Goal: Task Accomplishment & Management: Complete application form

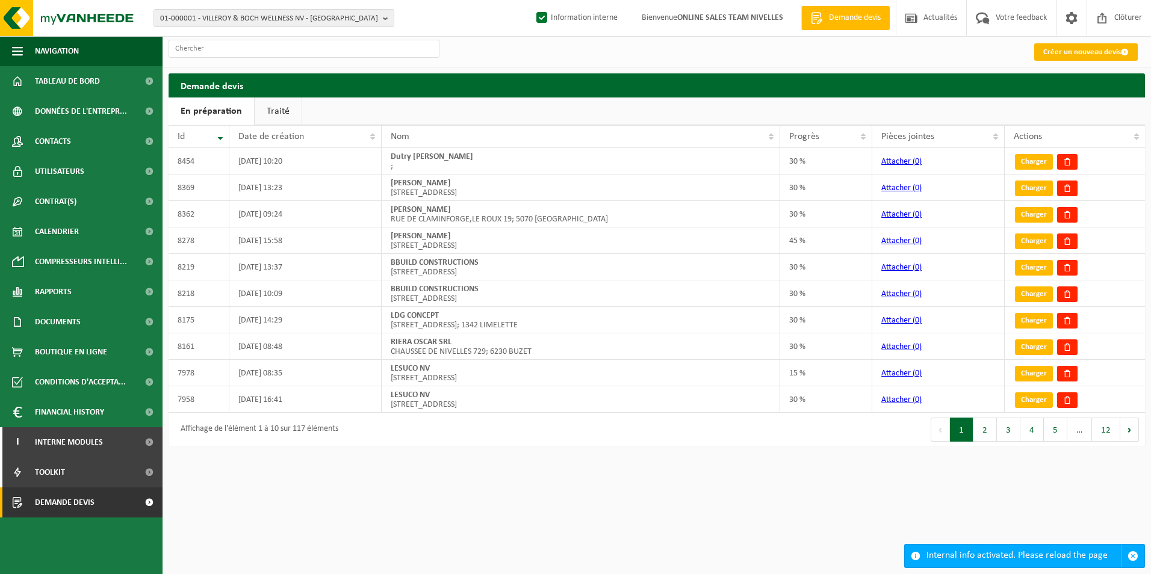
click at [1059, 55] on link "Créer un nouveau devis" at bounding box center [1086, 51] width 104 height 17
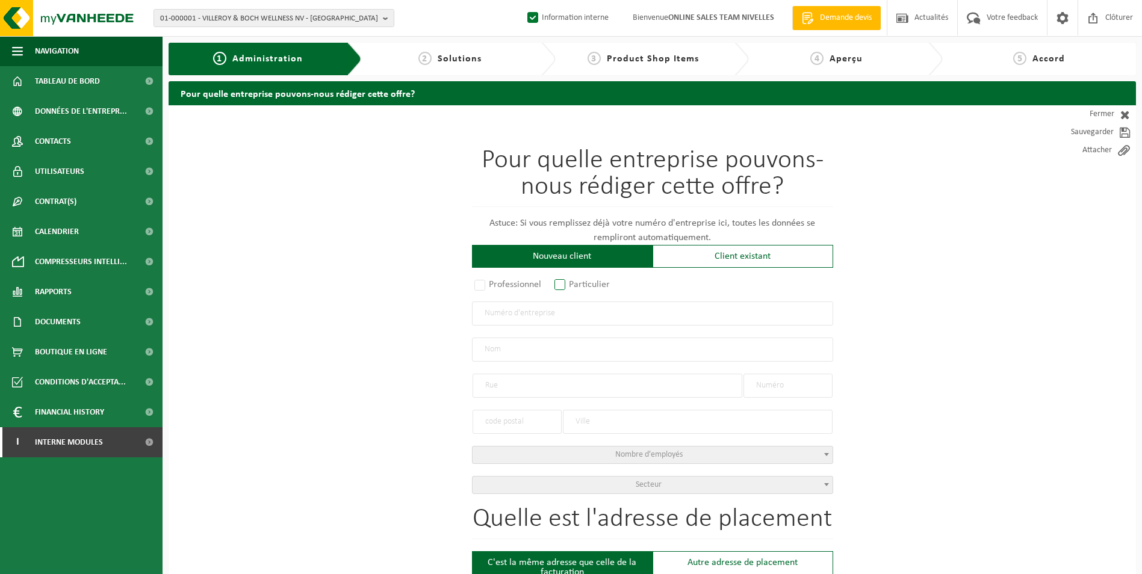
click at [571, 285] on label "Particulier" at bounding box center [582, 284] width 61 height 17
click at [572, 285] on input "Particulier" at bounding box center [576, 286] width 8 height 8
radio input "true"
select select "P"
select select "1707"
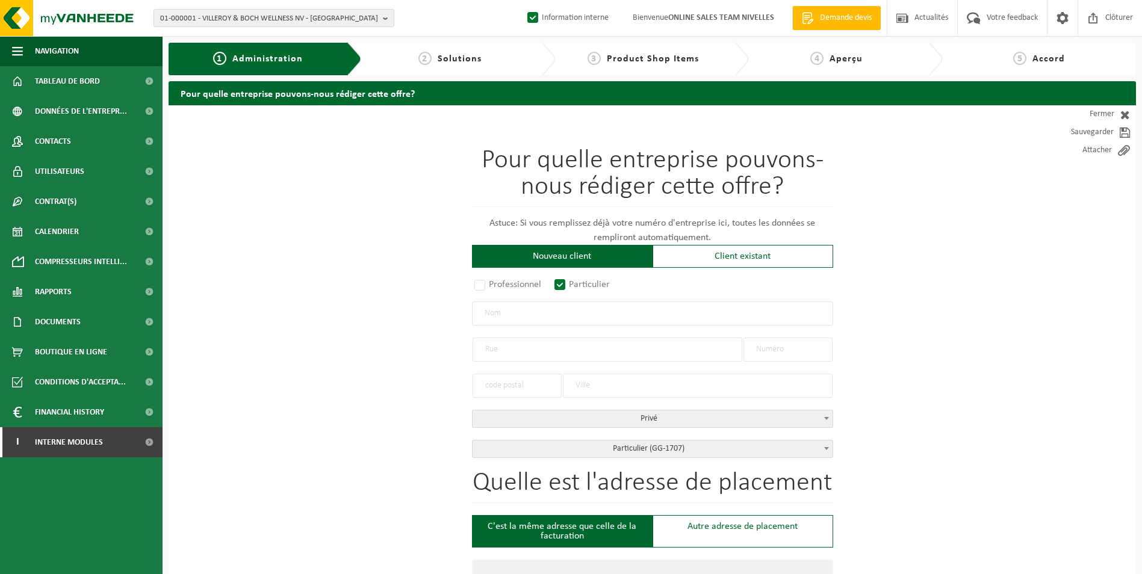
click at [570, 311] on input "text" at bounding box center [652, 314] width 361 height 24
type input "d"
type input "D'ANGELANTONIO DANTE"
click at [566, 346] on input "text" at bounding box center [607, 350] width 270 height 24
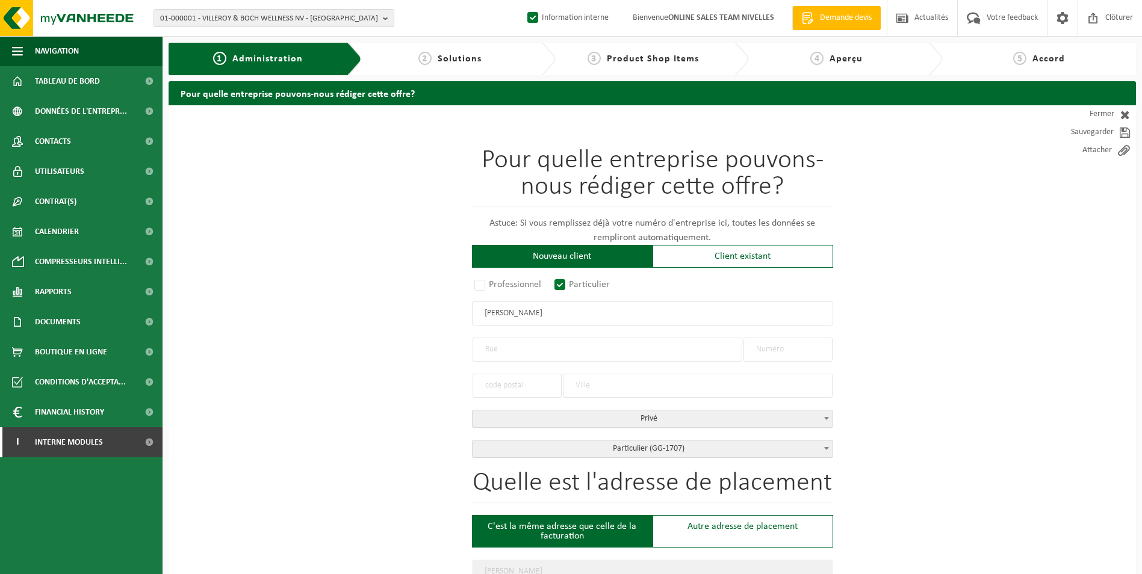
click at [559, 343] on input "text" at bounding box center [607, 350] width 270 height 24
click at [643, 350] on input "text" at bounding box center [607, 350] width 270 height 24
type input "RUE DU CANAL"
click at [791, 348] on input "text" at bounding box center [787, 350] width 89 height 24
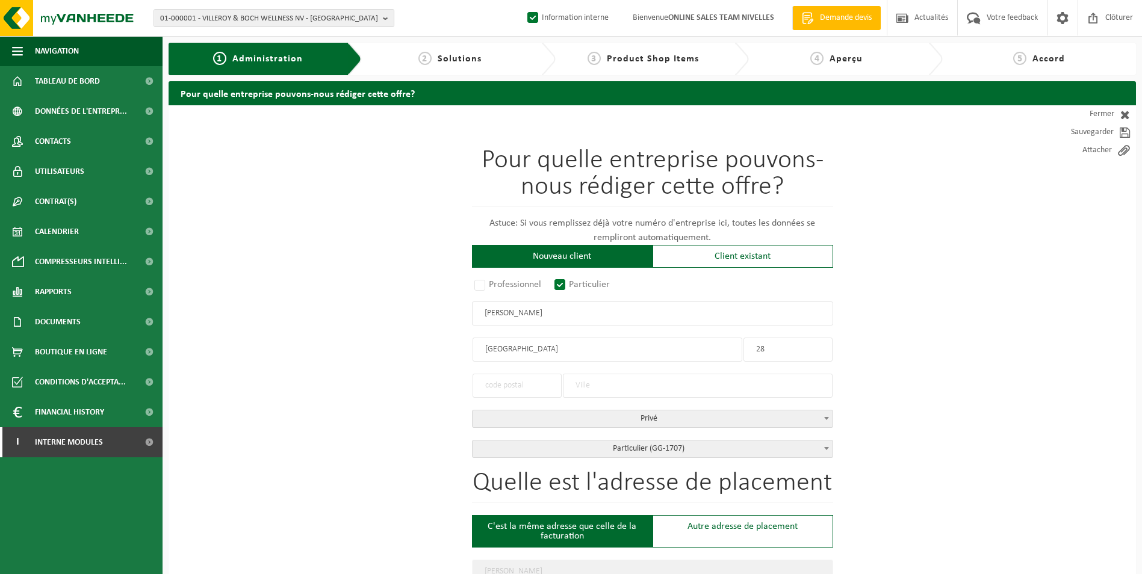
type input "28"
click at [640, 379] on input "text" at bounding box center [698, 386] width 270 height 24
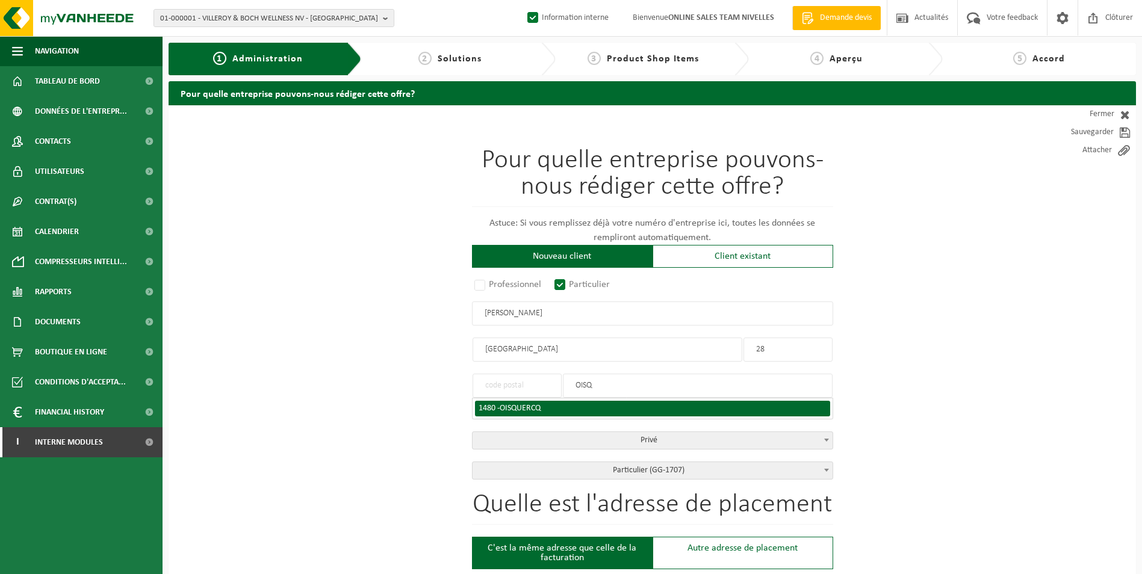
type input "OISQ"
click at [545, 410] on div "1480 - OISQUERCQ" at bounding box center [653, 408] width 348 height 8
type input "1480"
type input "OISQUERCQ"
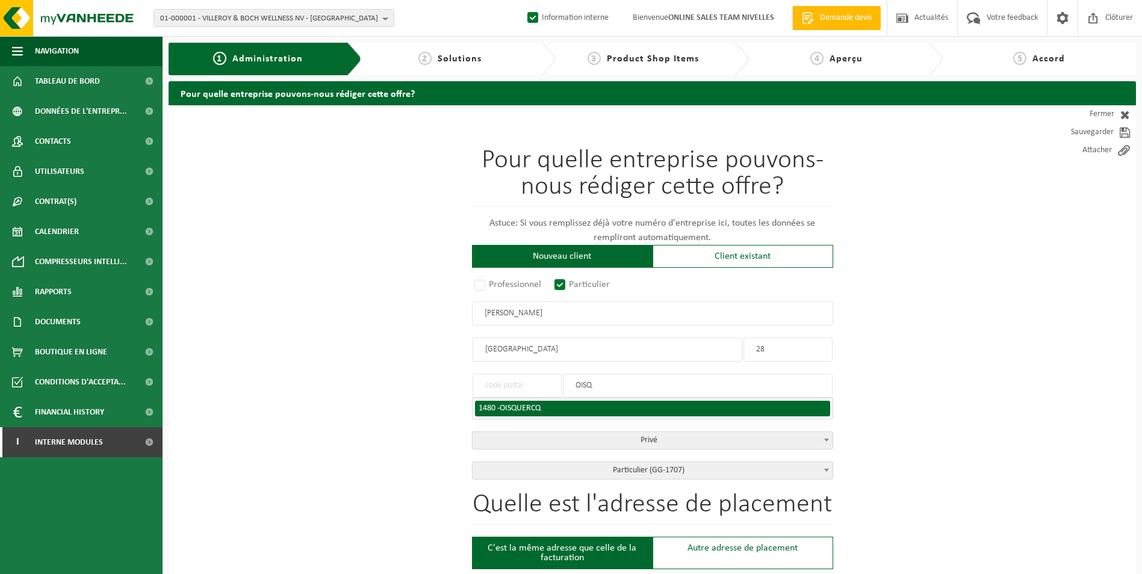
type input "1480"
type input "OISQUERCQ"
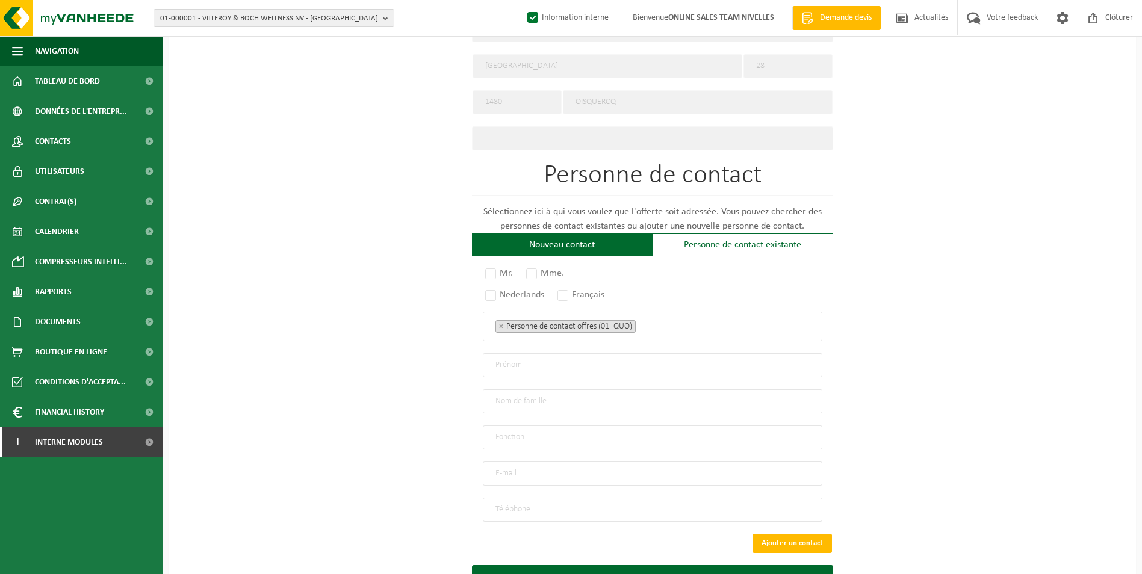
scroll to position [592, 0]
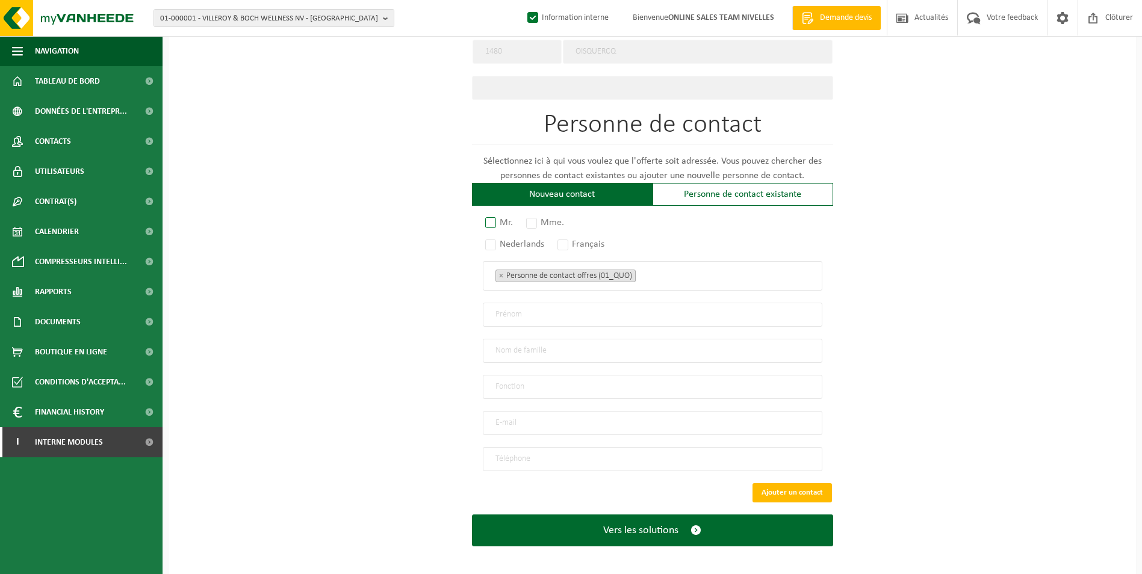
click at [487, 219] on label "Mr." at bounding box center [500, 222] width 34 height 17
radio input "true"
click at [566, 241] on label "Français" at bounding box center [581, 244] width 53 height 17
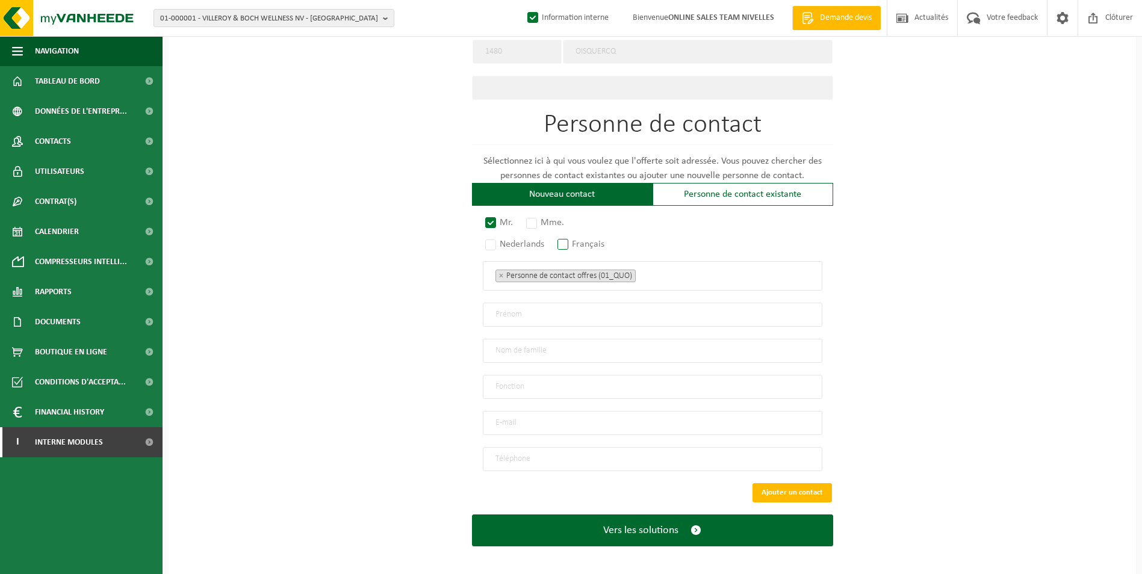
radio input "true"
click at [658, 279] on span "× Personne de contact offres (01_QUO)" at bounding box center [652, 275] width 339 height 29
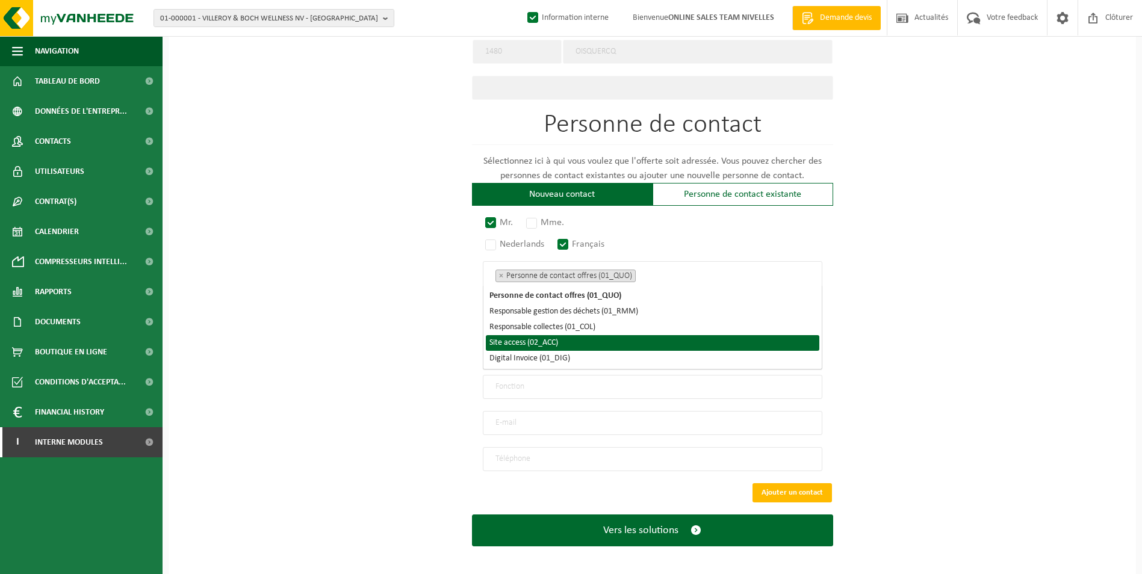
click at [599, 347] on li "Site access (02_ACC)" at bounding box center [652, 343] width 333 height 16
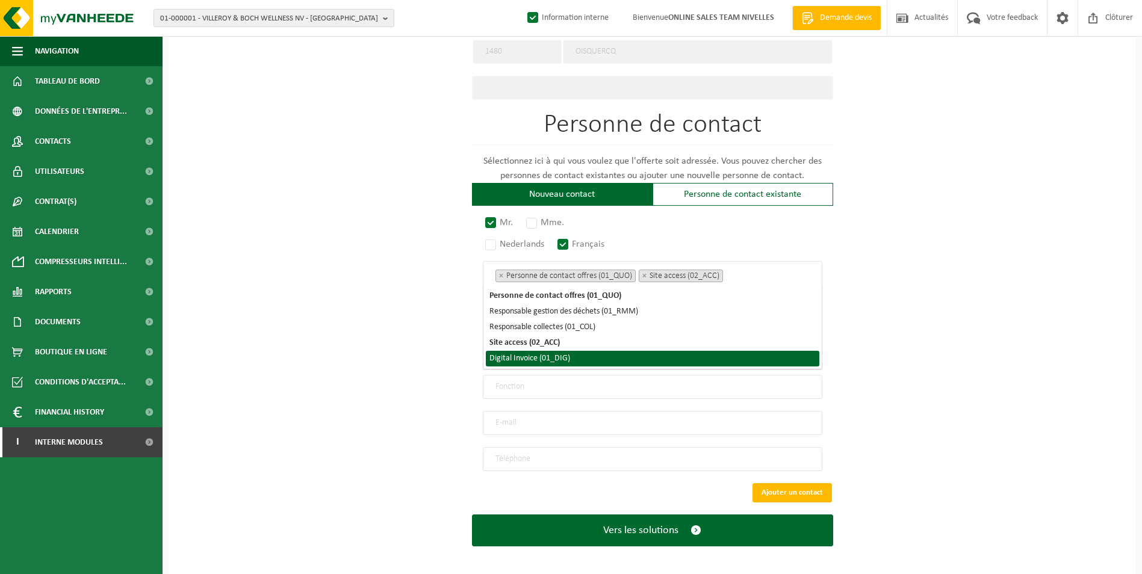
click at [556, 363] on li "Digital Invoice (01_DIG)" at bounding box center [652, 359] width 333 height 16
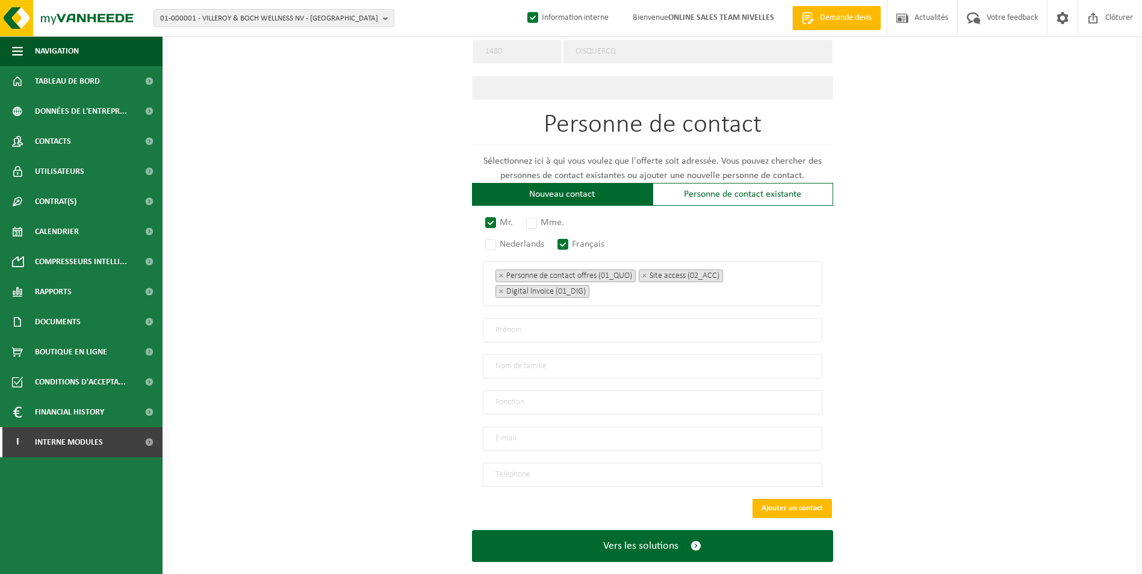
click at [321, 294] on div "Pour quelle entreprise pouvons-nous rédiger cette offre? Astuce: Si vous rempli…" at bounding box center [652, 52] width 967 height 1079
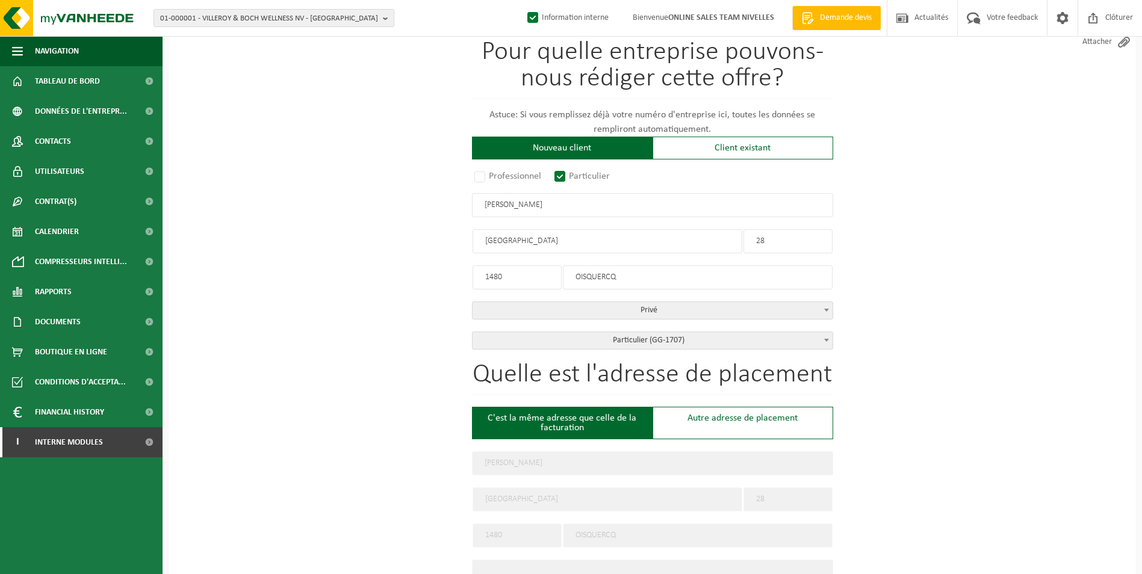
scroll to position [0, 0]
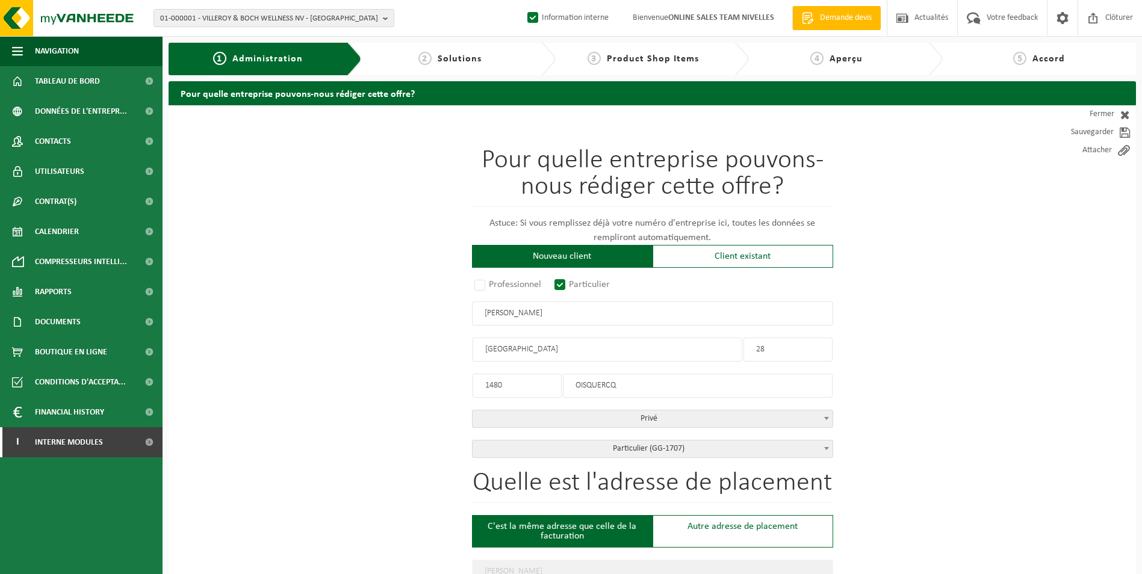
drag, startPoint x: 588, startPoint y: 309, endPoint x: 415, endPoint y: 309, distance: 173.3
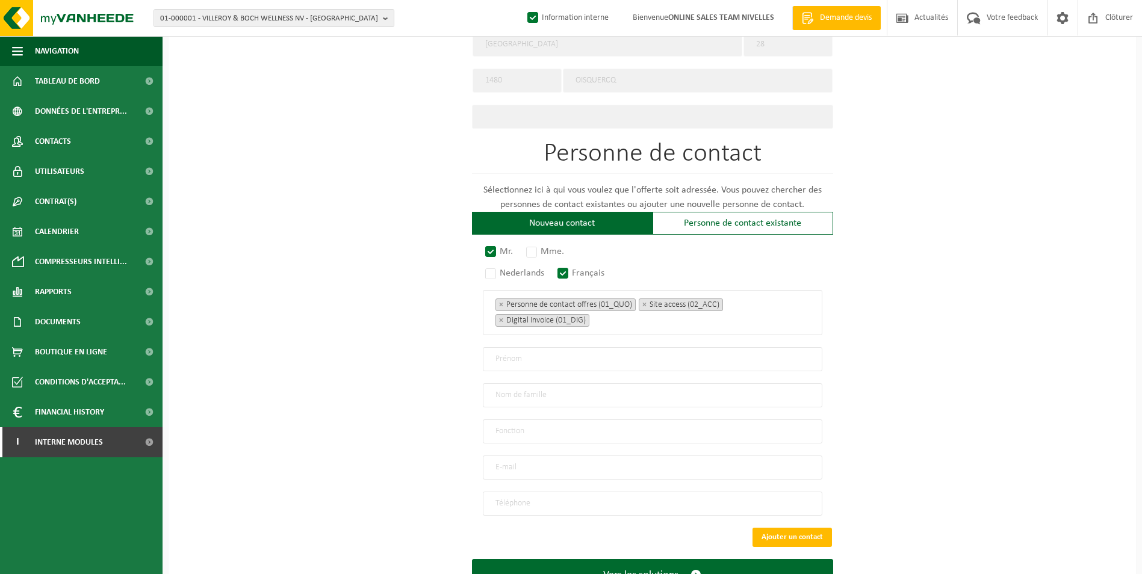
scroll to position [608, 0]
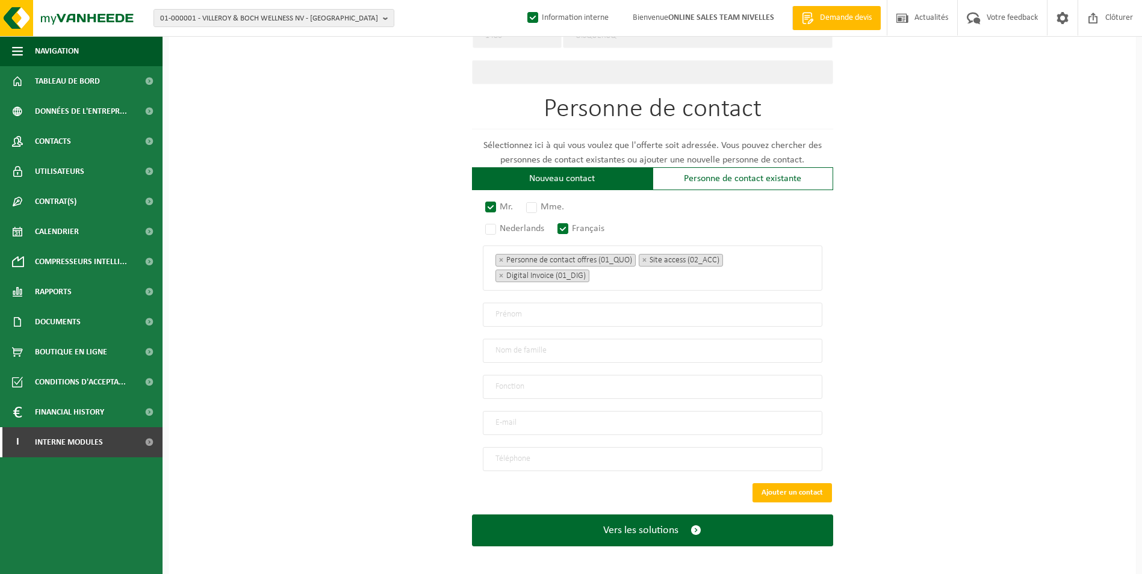
click at [545, 306] on input "text" at bounding box center [652, 315] width 339 height 24
paste input "[PERSON_NAME]"
type input "[PERSON_NAME]"
click at [542, 420] on input "email" at bounding box center [652, 423] width 339 height 24
type input "DANTE270988@GMAIL.COM"
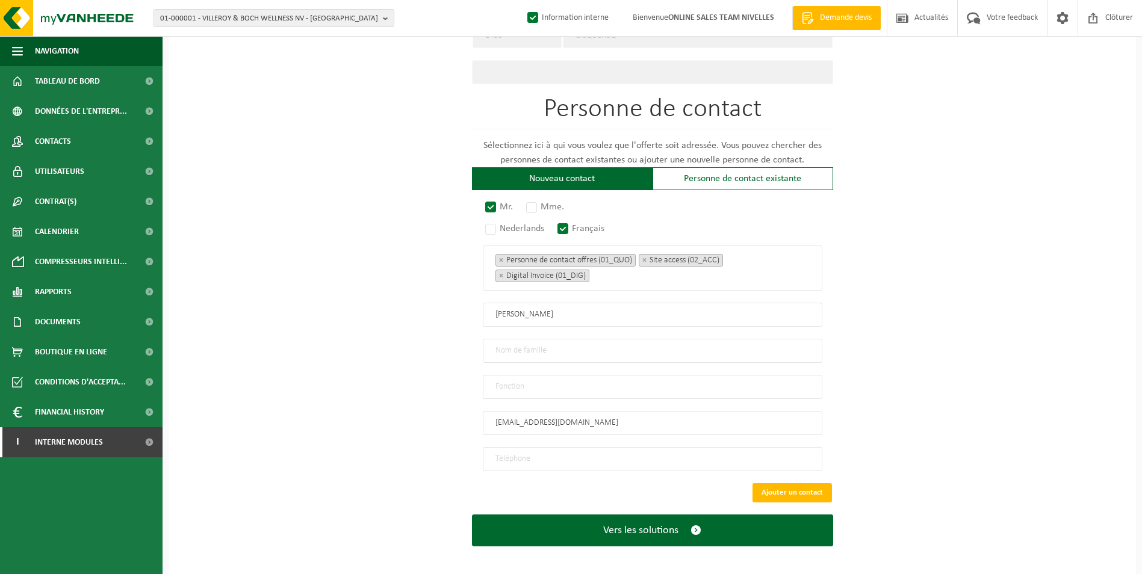
click at [546, 454] on input "tel" at bounding box center [652, 459] width 339 height 24
click at [537, 448] on input "tel" at bounding box center [652, 459] width 339 height 24
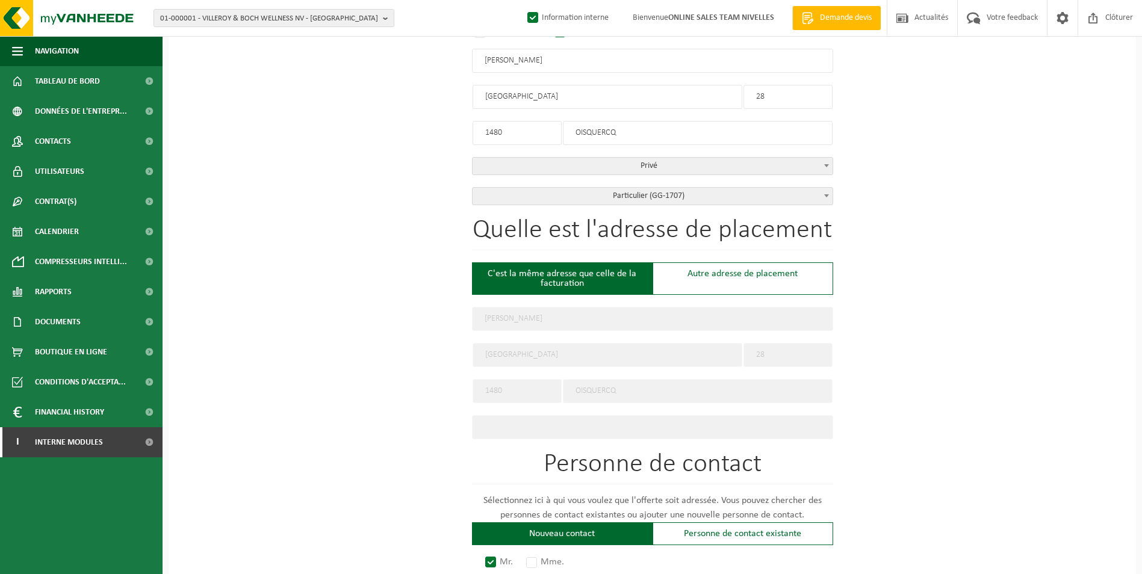
scroll to position [247, 0]
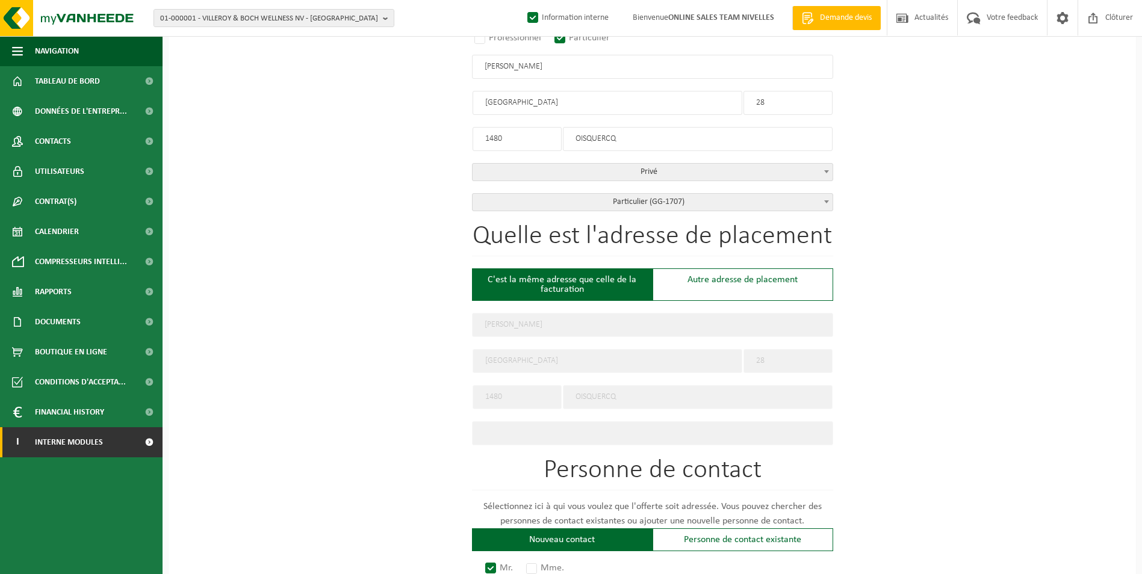
type input "+32 489 24 71 67"
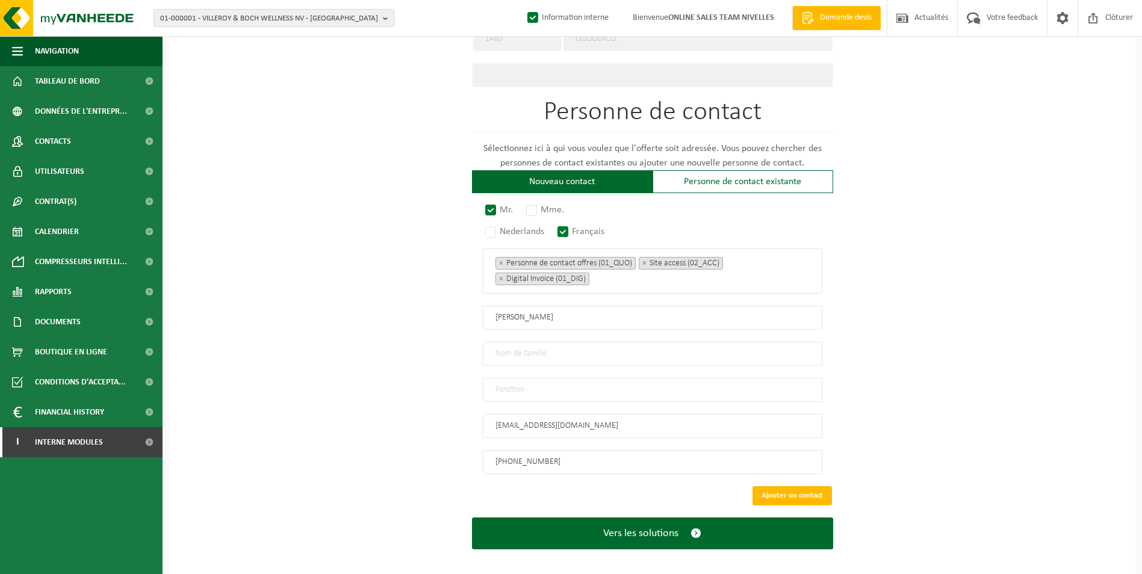
scroll to position [608, 0]
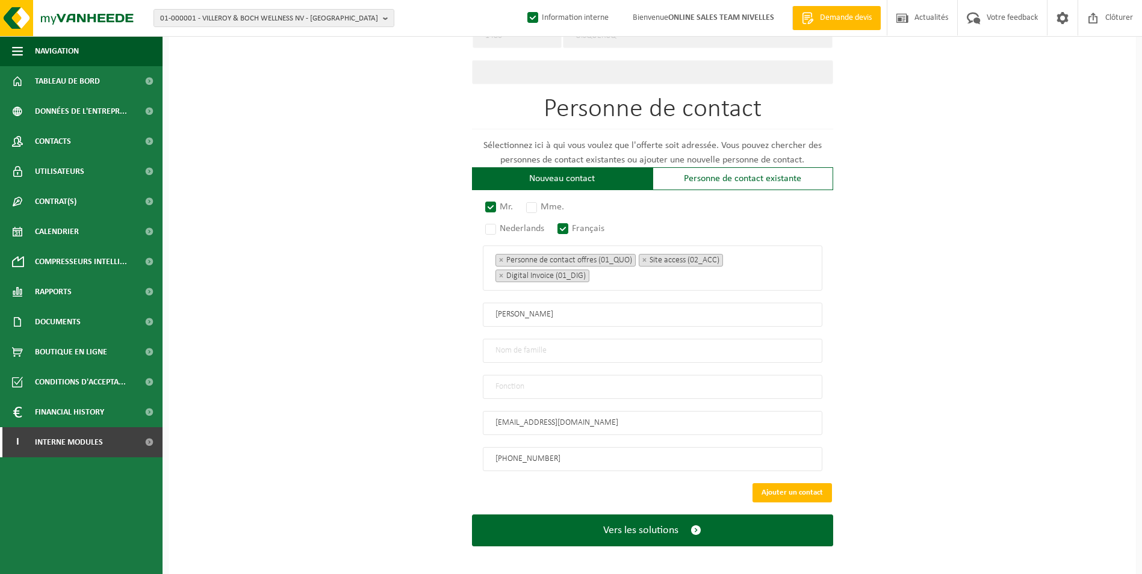
drag, startPoint x: 558, startPoint y: 313, endPoint x: 421, endPoint y: 314, distance: 136.6
click at [421, 314] on div "Pour quelle entreprise pouvons-nous rédiger cette offre? Astuce: Si vous rempli…" at bounding box center [652, 36] width 967 height 1079
type input "DANTE"
click at [504, 348] on input "text" at bounding box center [652, 351] width 339 height 24
paste input "D'ANGELANTONIO"
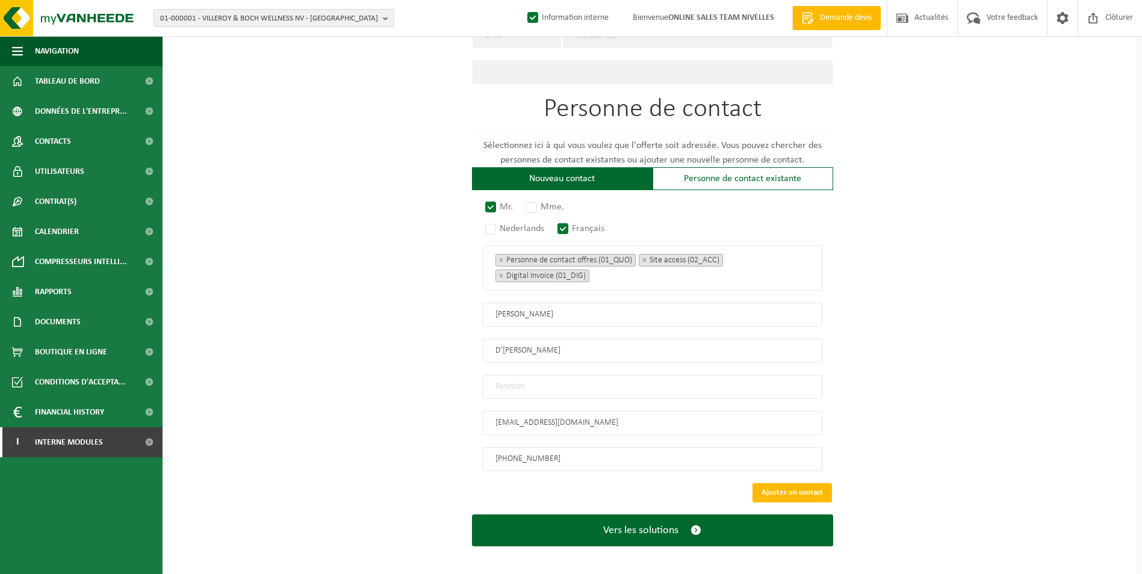
type input "D'ANGELANTONIO"
click at [516, 376] on input "text" at bounding box center [652, 387] width 339 height 24
type input "CONTACT"
click at [797, 488] on button "Ajouter un contact" at bounding box center [791, 492] width 79 height 19
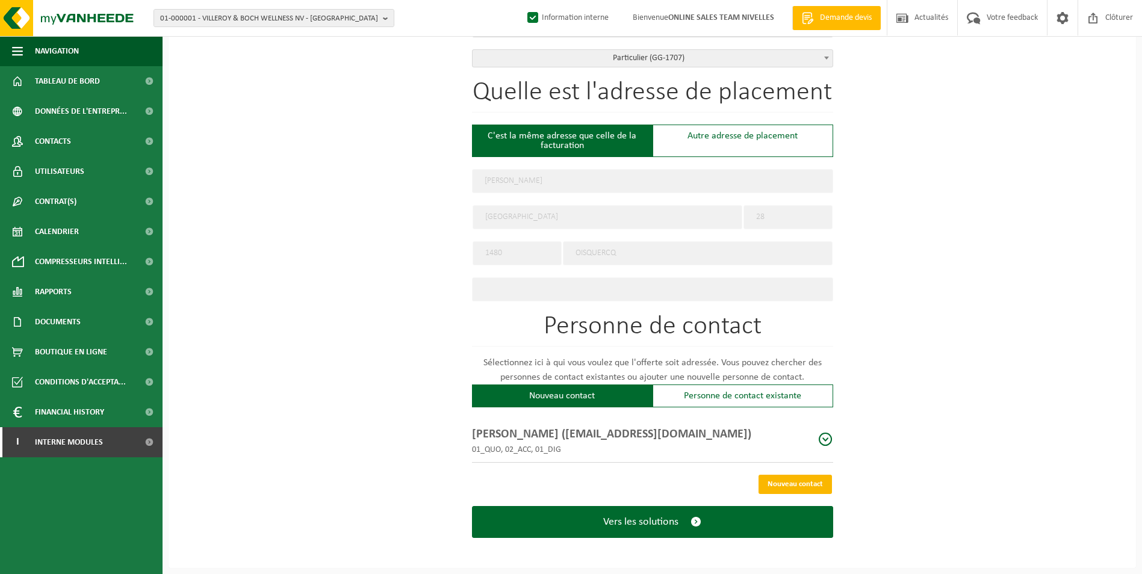
scroll to position [386, 0]
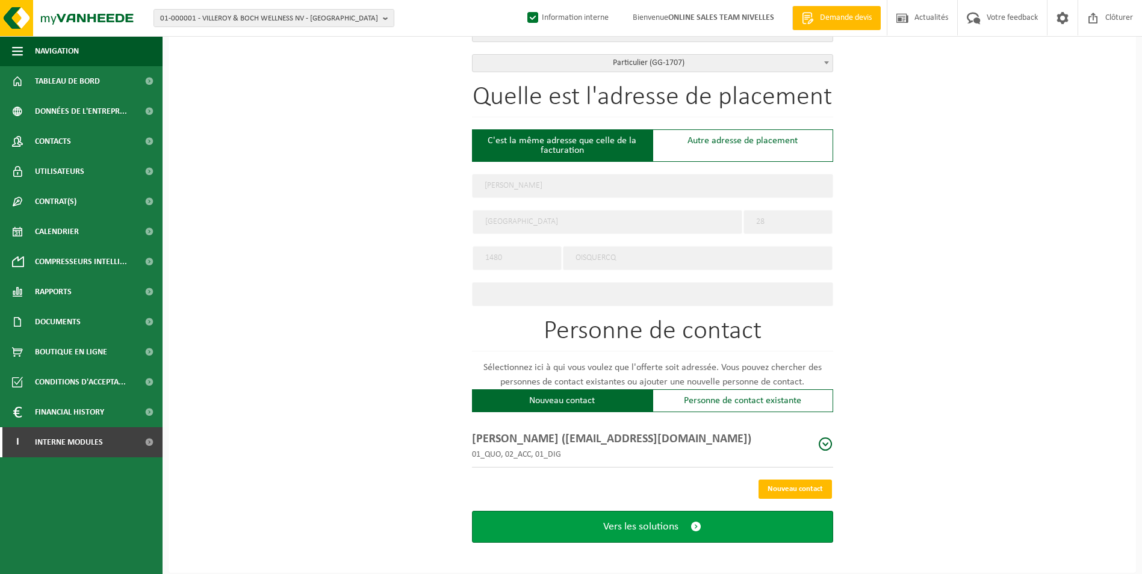
click at [592, 521] on button "Vers les solutions" at bounding box center [652, 527] width 361 height 32
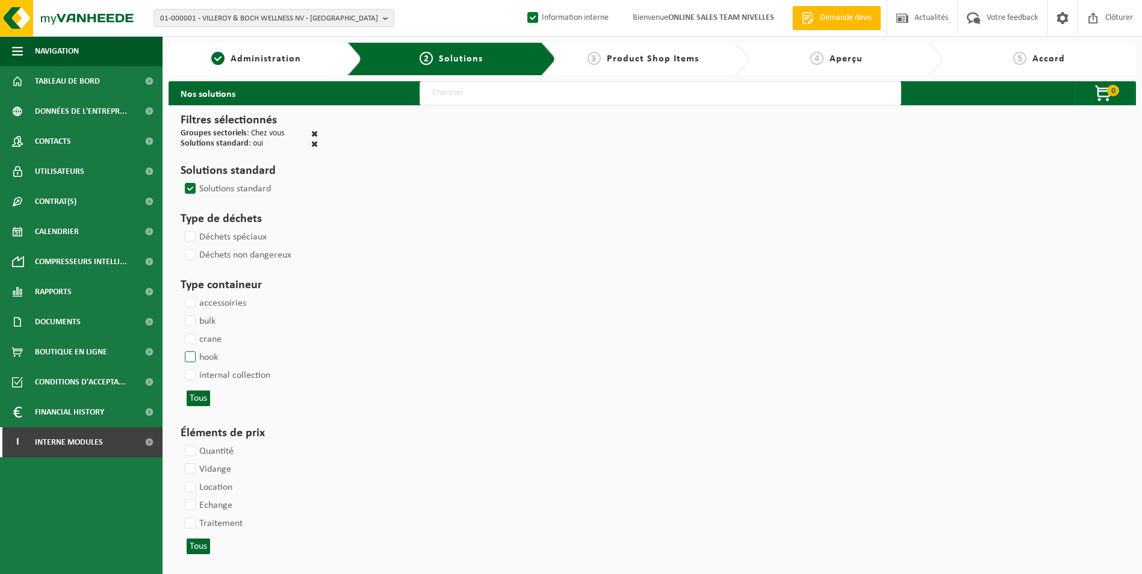
click at [196, 355] on label "hook" at bounding box center [200, 357] width 36 height 18
click at [181, 348] on input "hook" at bounding box center [180, 348] width 1 height 1
checkbox input "true"
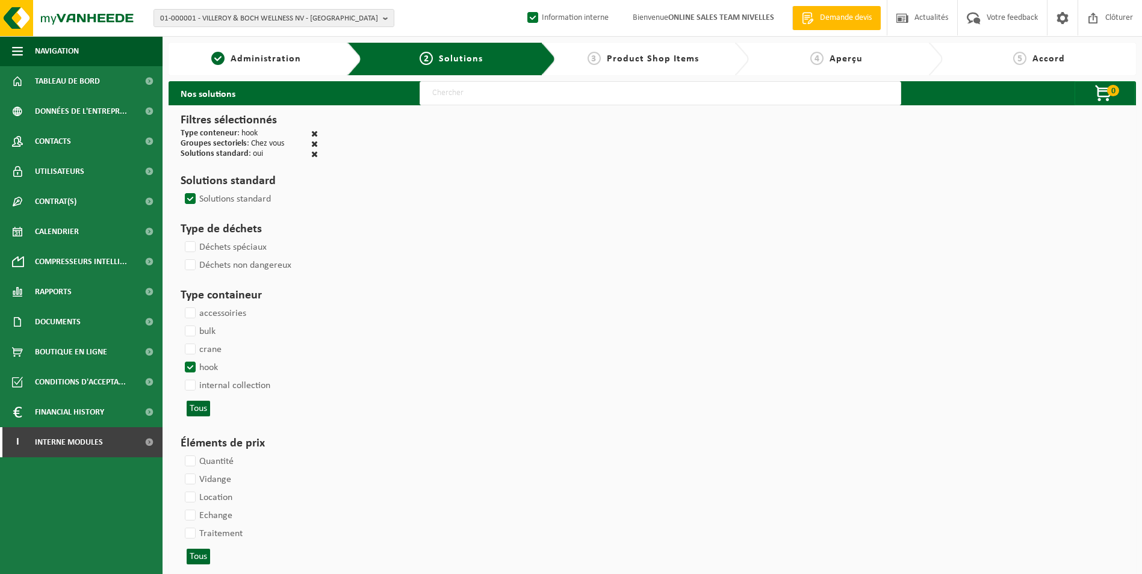
select select
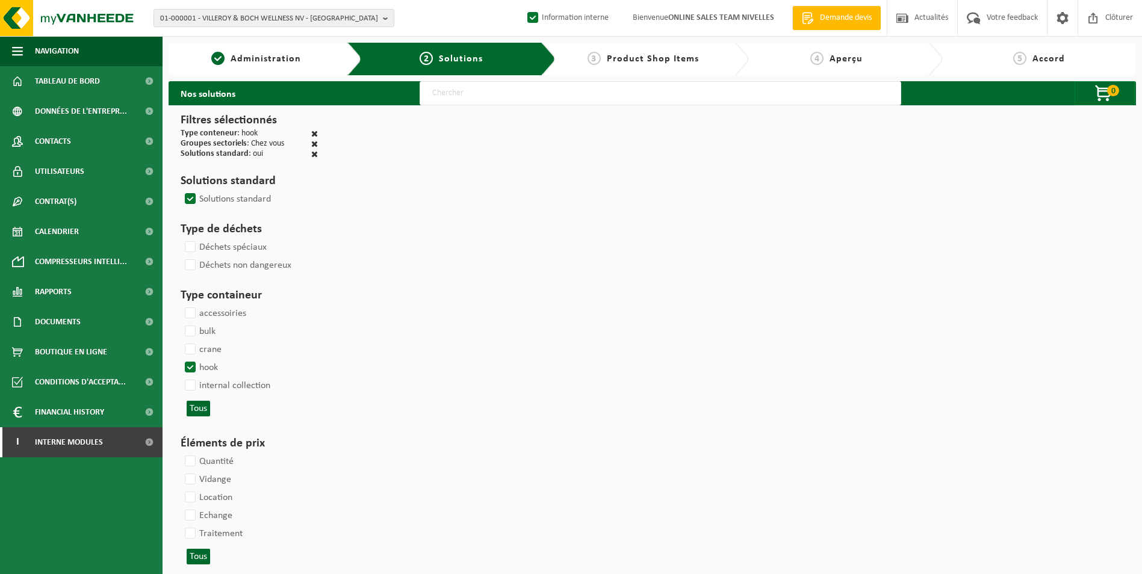
select select
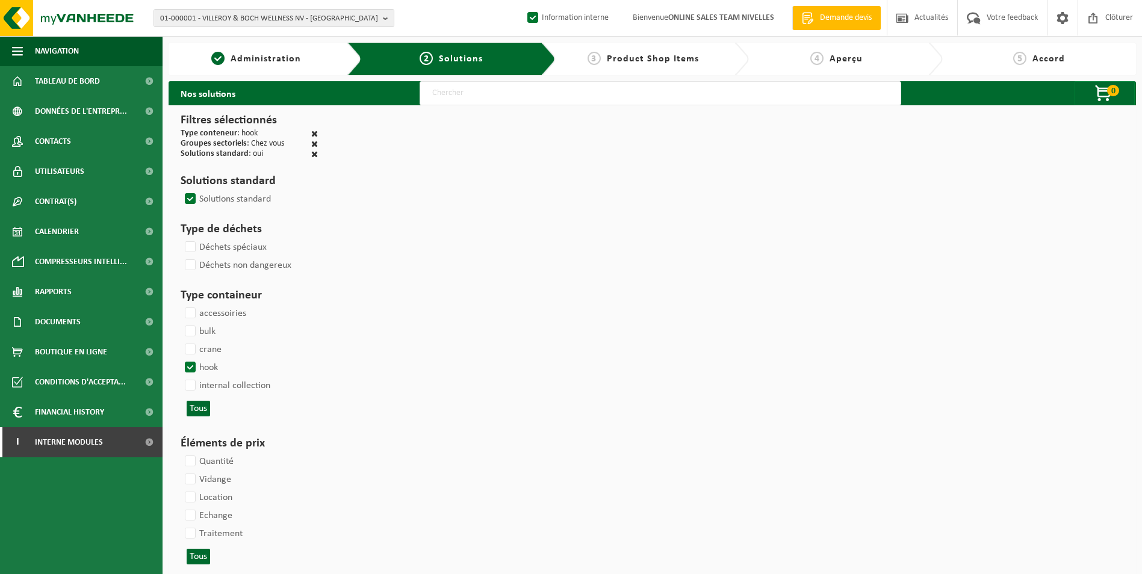
select select
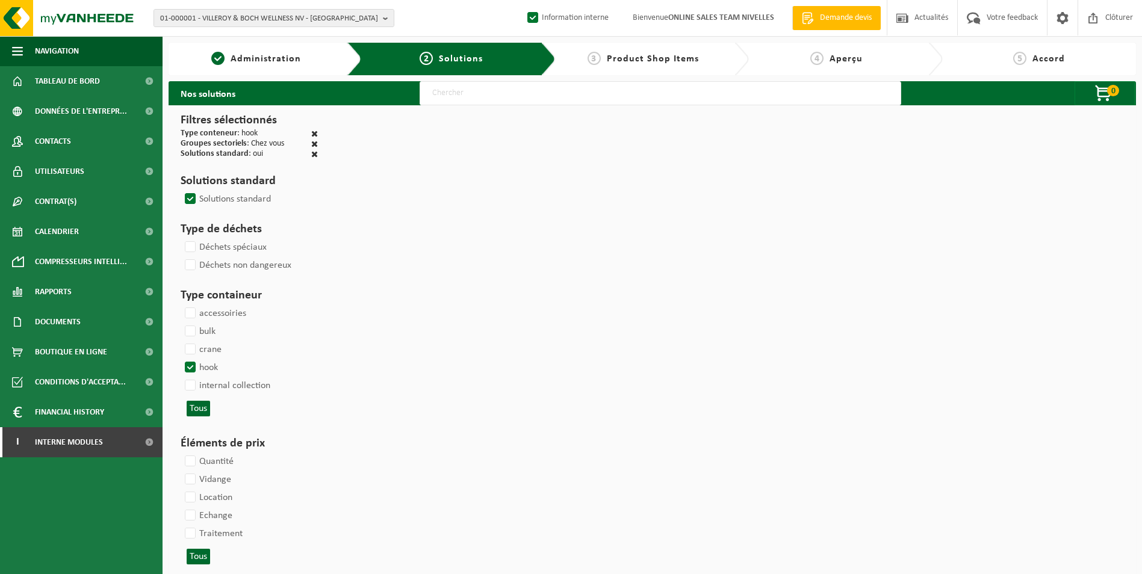
select select
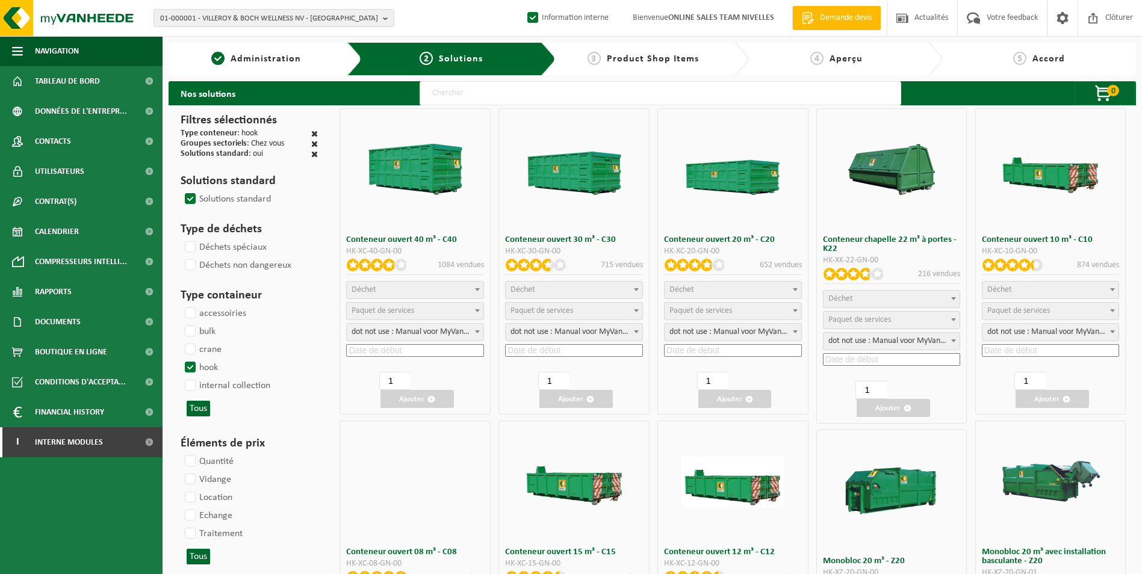
select select
select select "25"
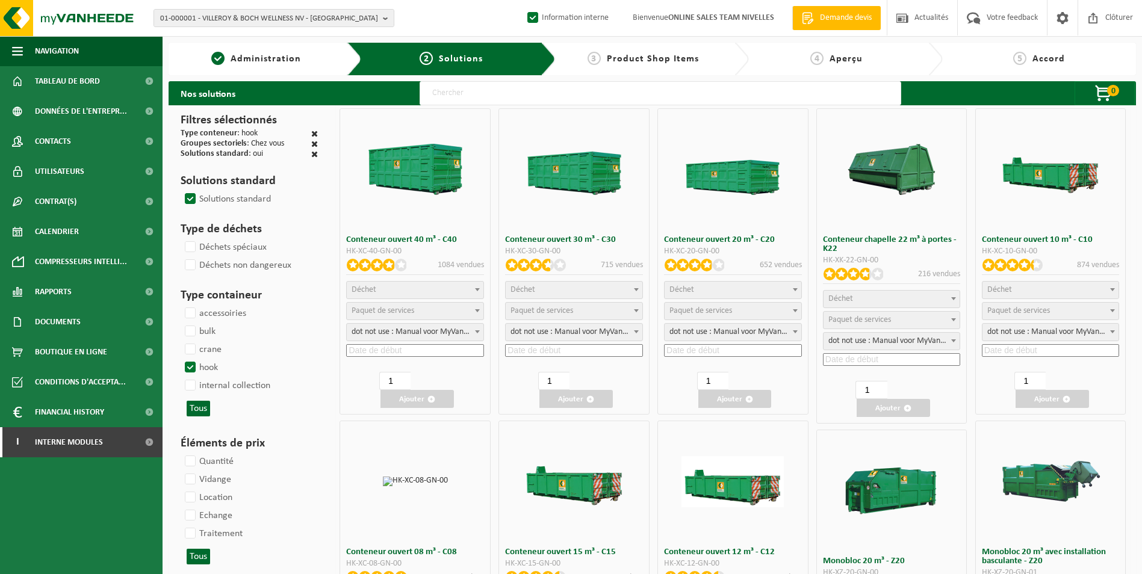
select select "8"
select select "25"
select select "7"
select select "25"
select select "7"
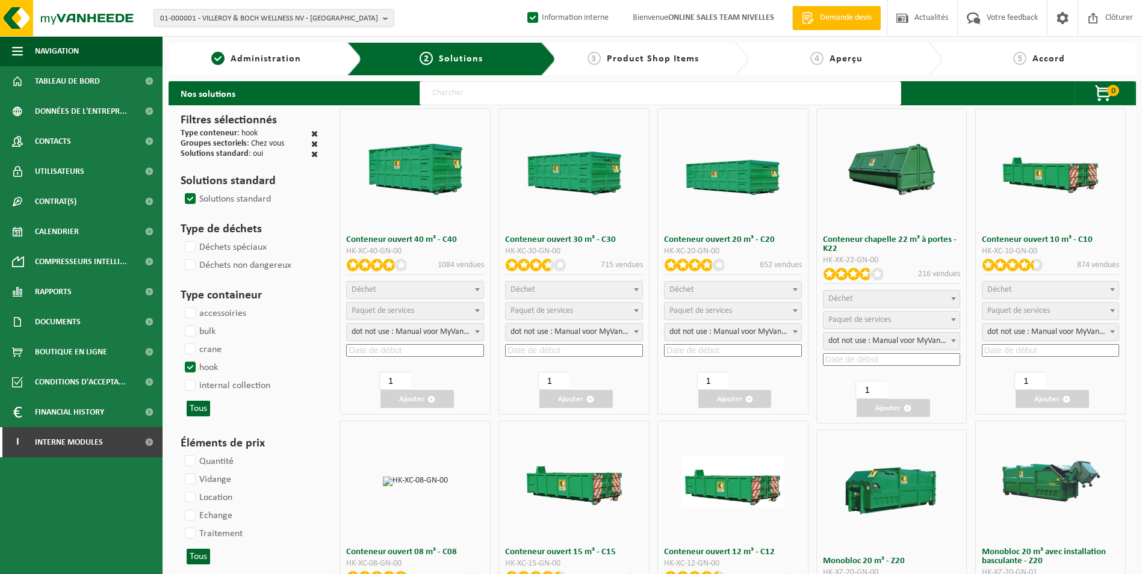
select select "25"
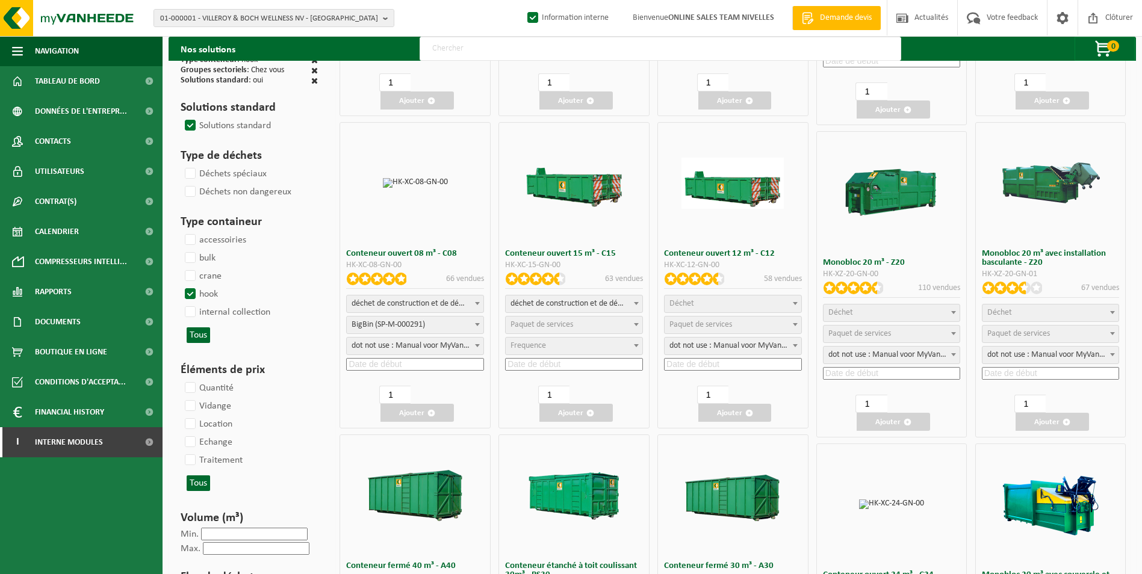
scroll to position [301, 0]
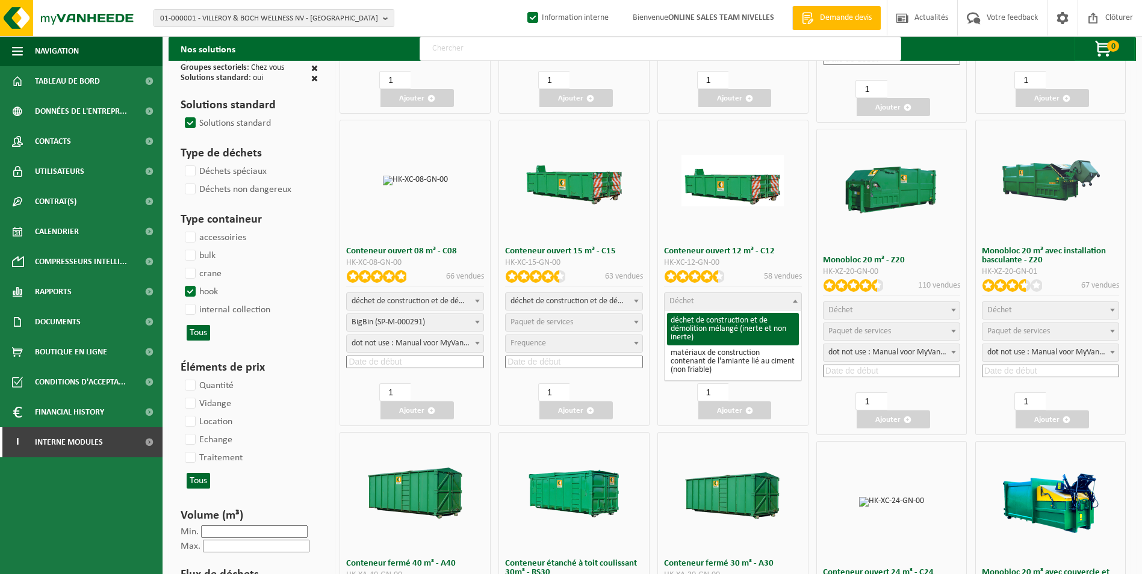
click at [789, 297] on span at bounding box center [795, 301] width 12 height 16
select select "31"
select select
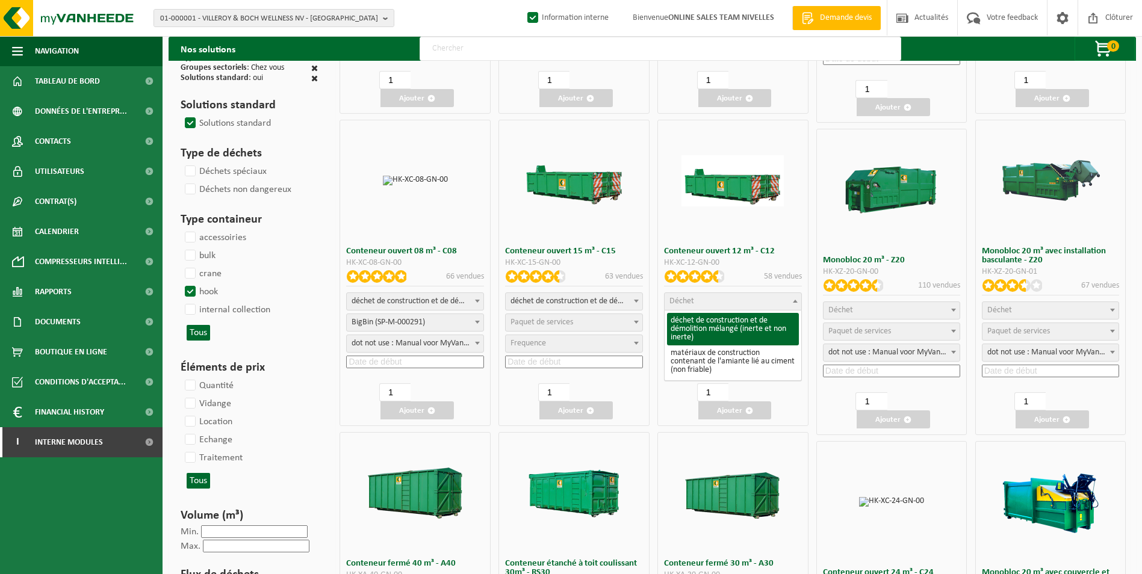
select select
click at [742, 326] on span "Paquet de services" at bounding box center [732, 322] width 137 height 17
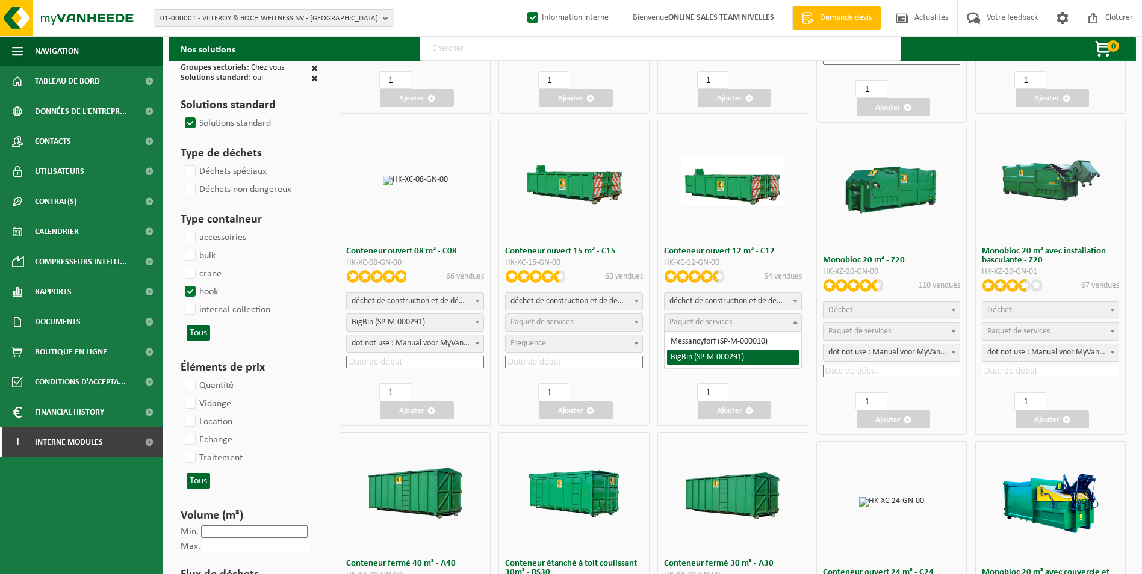
select select "197"
select select "25"
click at [703, 357] on input at bounding box center [733, 362] width 138 height 13
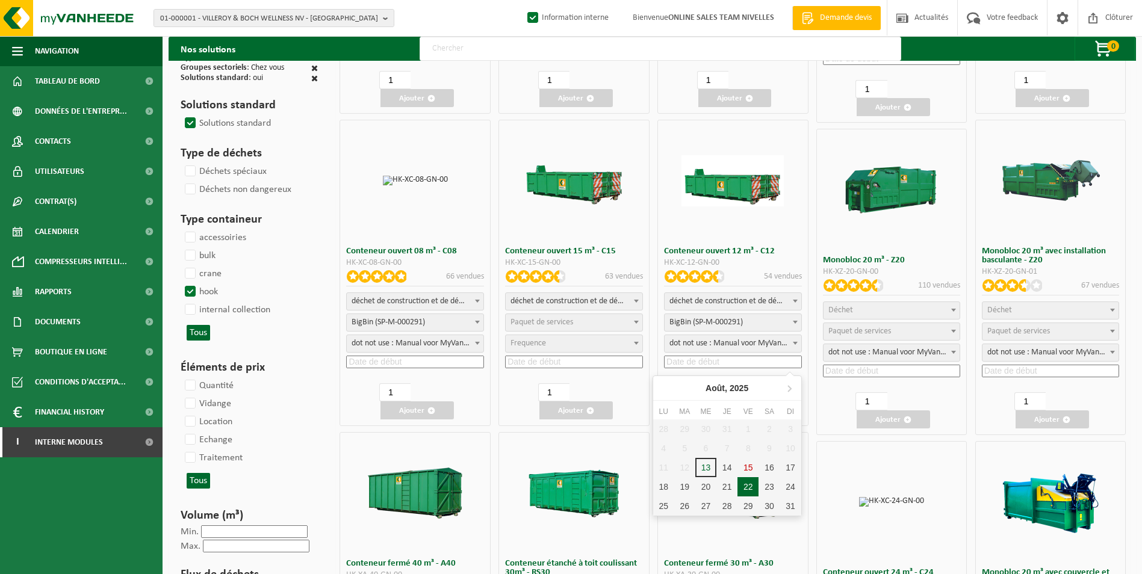
click at [743, 488] on div "22" at bounding box center [747, 486] width 21 height 19
type input "2025-08-22"
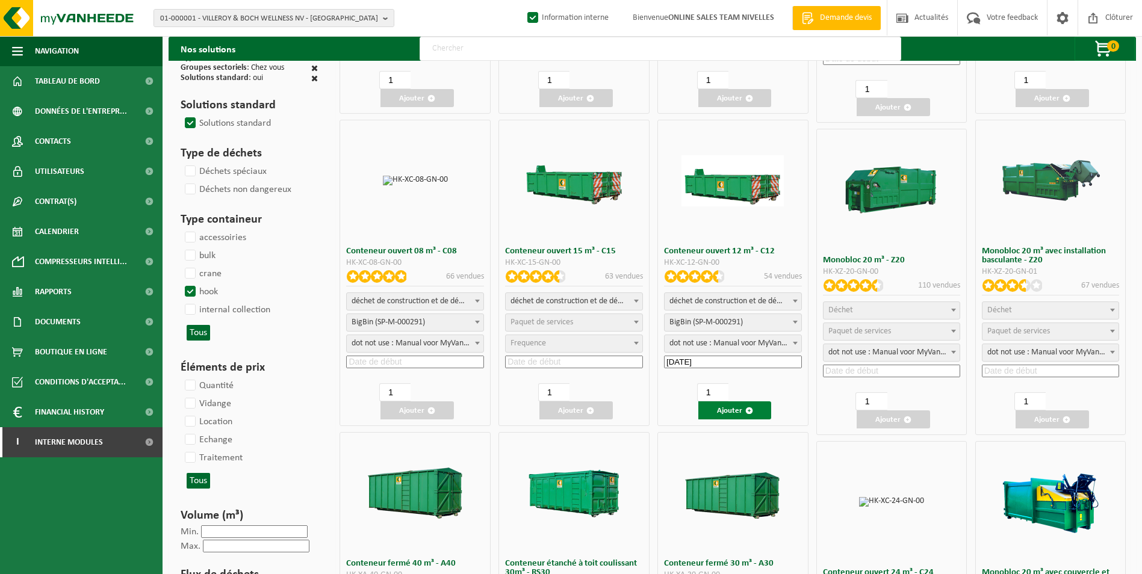
click at [730, 409] on button "Ajouter" at bounding box center [734, 410] width 73 height 18
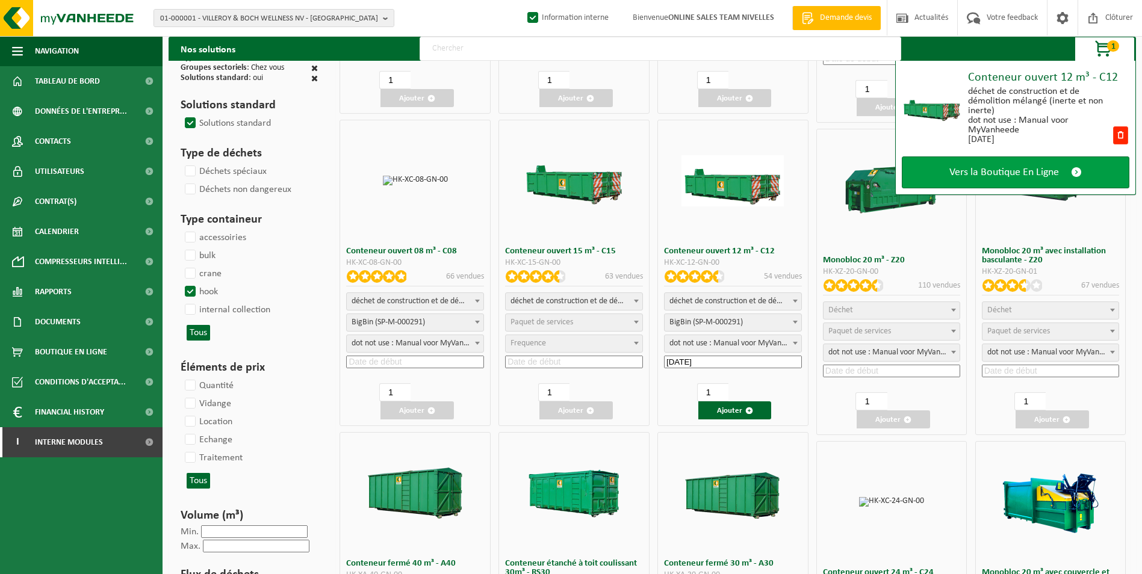
click at [1049, 163] on link "Vers la Boutique En Ligne" at bounding box center [1016, 172] width 228 height 32
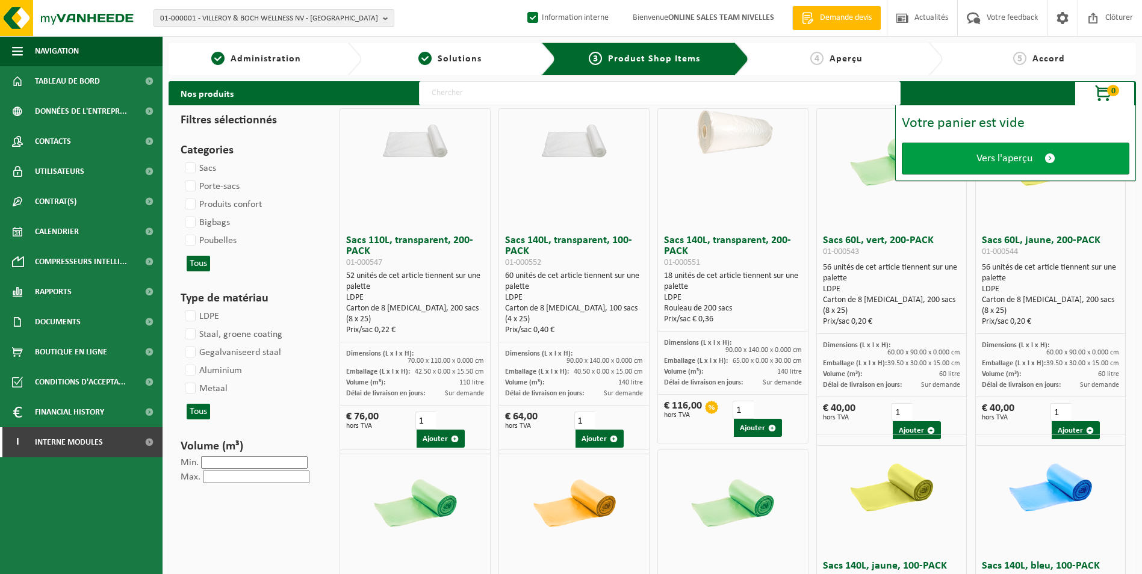
click at [1021, 166] on link "Vers l'aperçu" at bounding box center [1016, 159] width 228 height 32
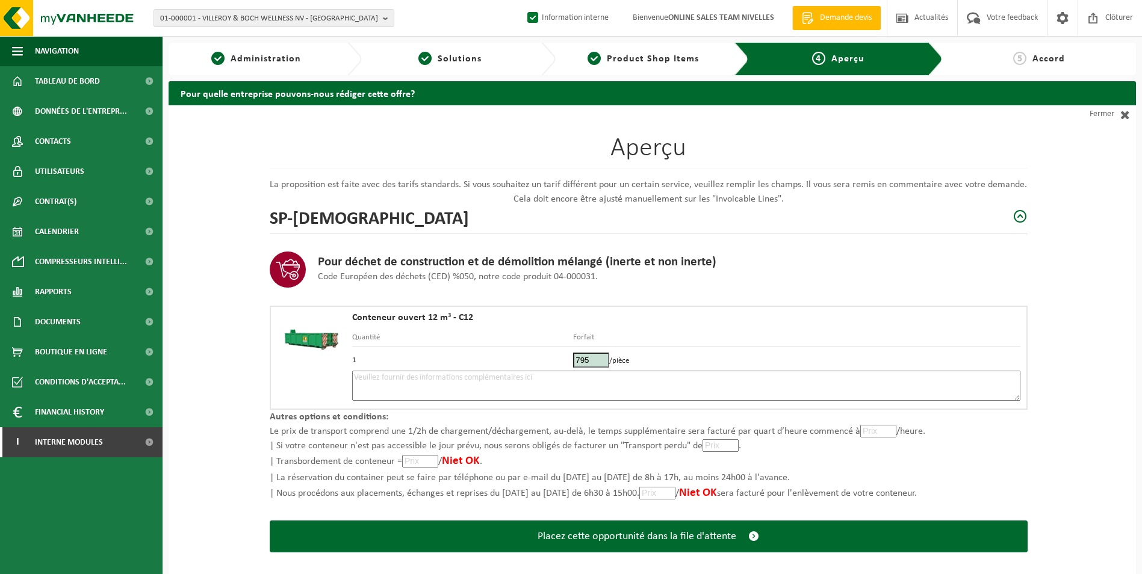
click at [535, 389] on textarea at bounding box center [686, 386] width 668 height 30
drag, startPoint x: 591, startPoint y: 359, endPoint x: 548, endPoint y: 352, distance: 43.4
click at [548, 352] on tr "1 795 /pièce" at bounding box center [686, 359] width 668 height 24
type input "440"
click at [577, 391] on textarea at bounding box center [686, 386] width 668 height 30
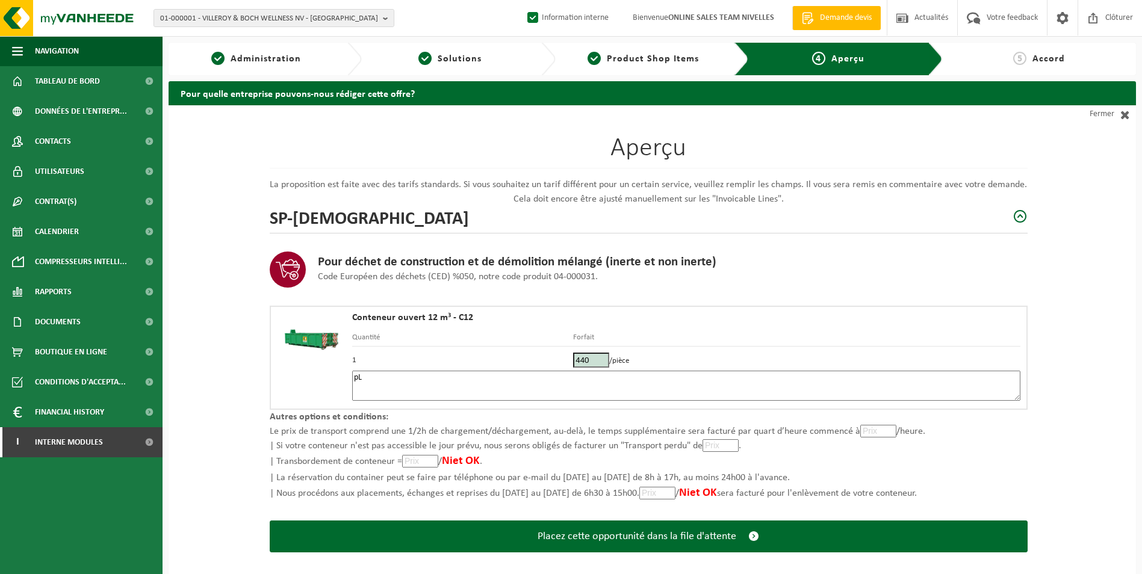
type textarea "p"
click at [610, 385] on textarea "Placement 12m3 briques le 22/08. Télèphoner 30 minutes avant" at bounding box center [686, 386] width 668 height 30
paste textarea "32489247167 ("
click at [668, 378] on textarea "Placement 12m3 briques le 22/08. Télèphoner 30 minutes avant pour l'emplacement…" at bounding box center [686, 386] width 668 height 30
click at [716, 381] on textarea "Placement 12m3 briques le 22/08. Télèphoner 30 minutes avant pour l'emplacement…" at bounding box center [686, 386] width 668 height 30
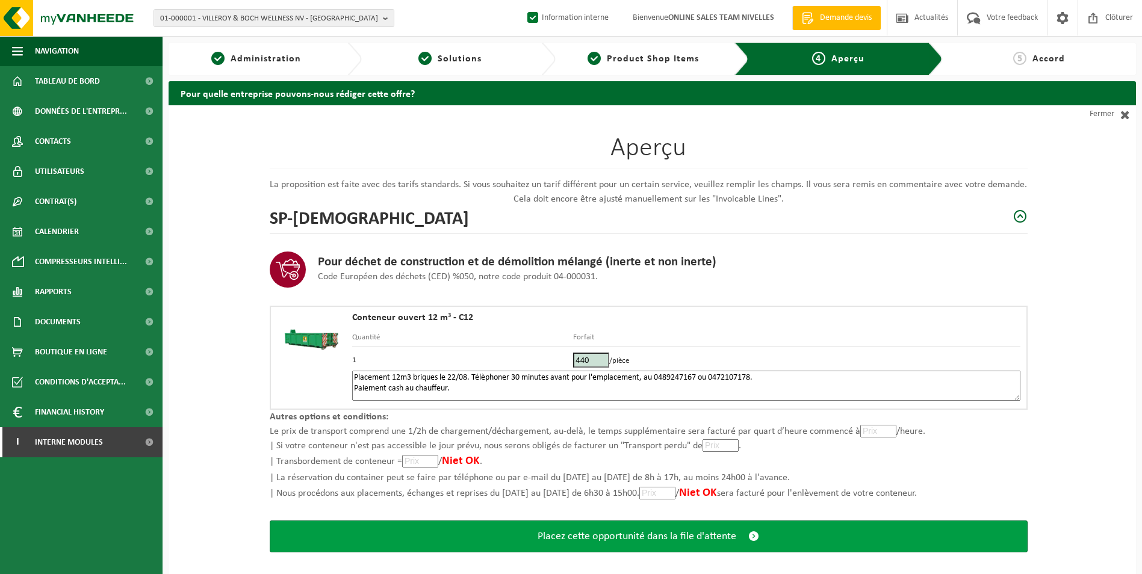
type textarea "Placement 12m3 briques le 22/08. Télèphoner 30 minutes avant pour l'emplacement…"
click at [567, 539] on span "Placez cette opportunité dans la file d'attente" at bounding box center [636, 536] width 199 height 13
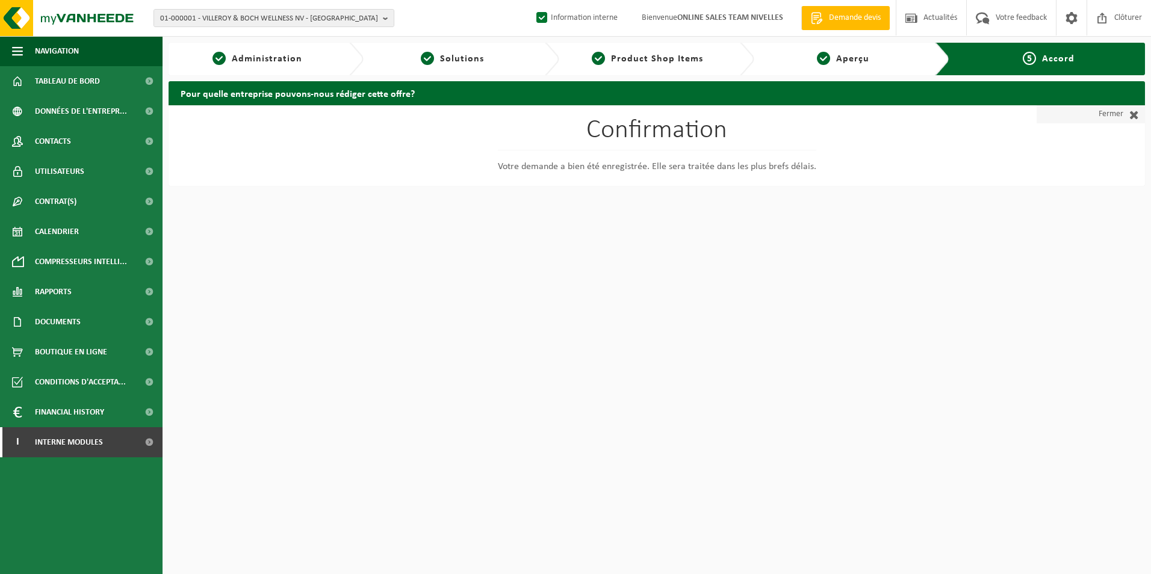
click at [1124, 107] on link "Fermer" at bounding box center [1090, 114] width 108 height 18
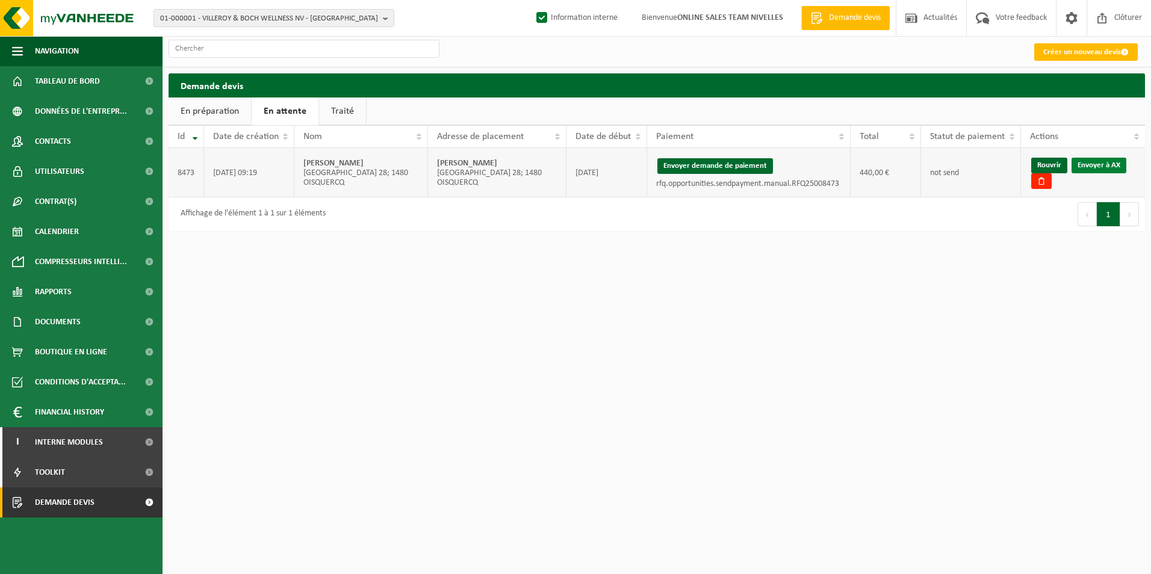
click at [1101, 166] on link "Envoyer à AX" at bounding box center [1098, 166] width 55 height 16
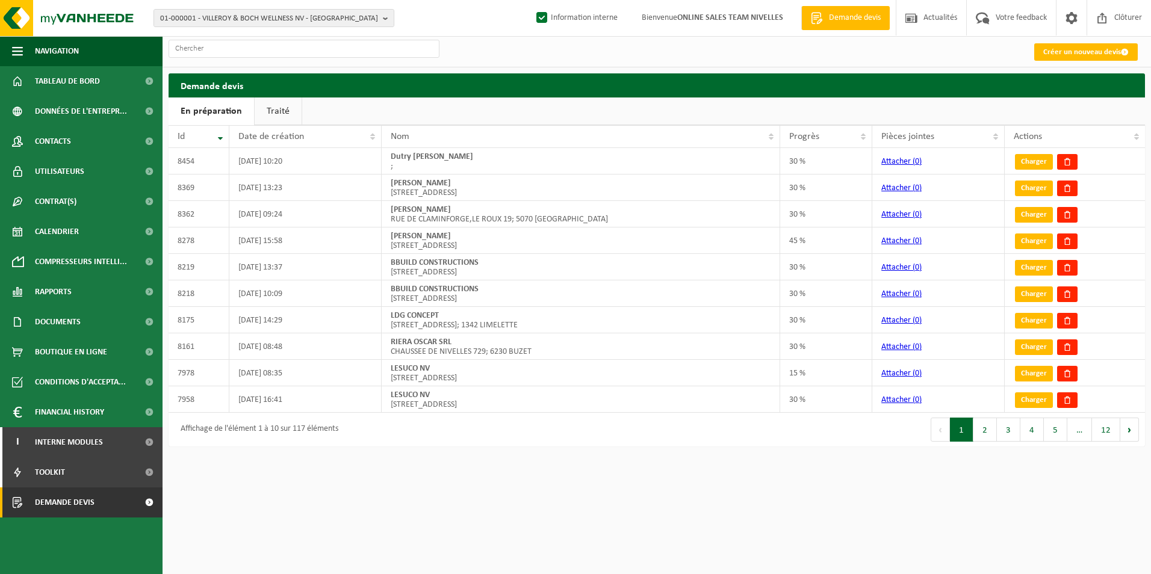
click at [283, 101] on link "Traité" at bounding box center [278, 112] width 47 height 28
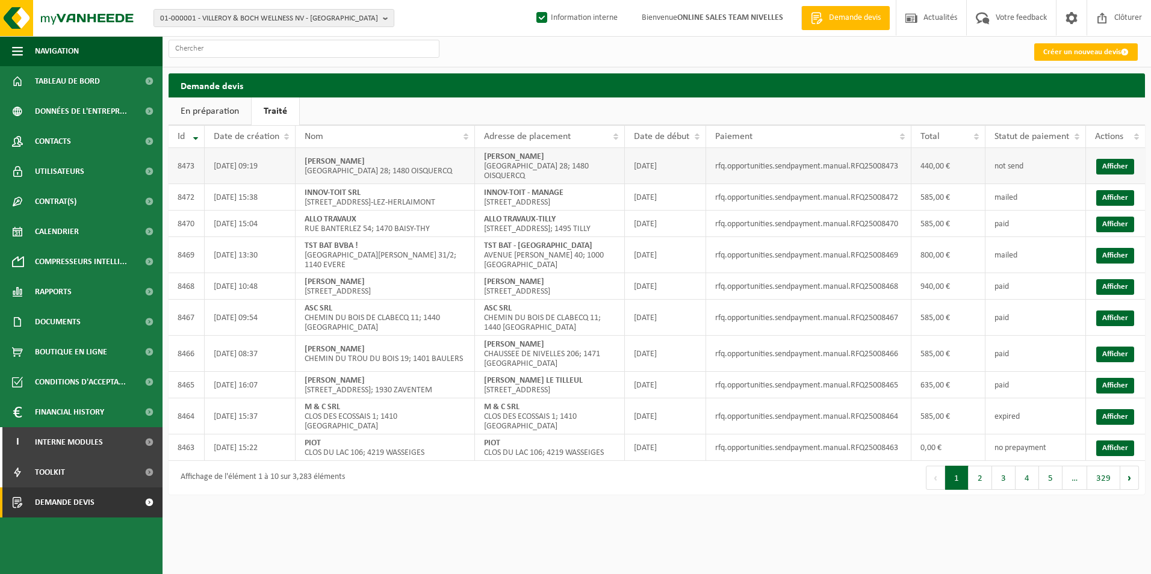
drag, startPoint x: 485, startPoint y: 157, endPoint x: 581, endPoint y: 152, distance: 96.5
click at [581, 152] on td "D'ANGELANTONIO DANTE RUE DU CANAL 28; 1480 OISQUERCQ" at bounding box center [550, 166] width 150 height 36
copy strong "[PERSON_NAME]"
click at [506, 156] on strong "[PERSON_NAME]" at bounding box center [514, 156] width 60 height 9
drag, startPoint x: 485, startPoint y: 159, endPoint x: 580, endPoint y: 158, distance: 95.7
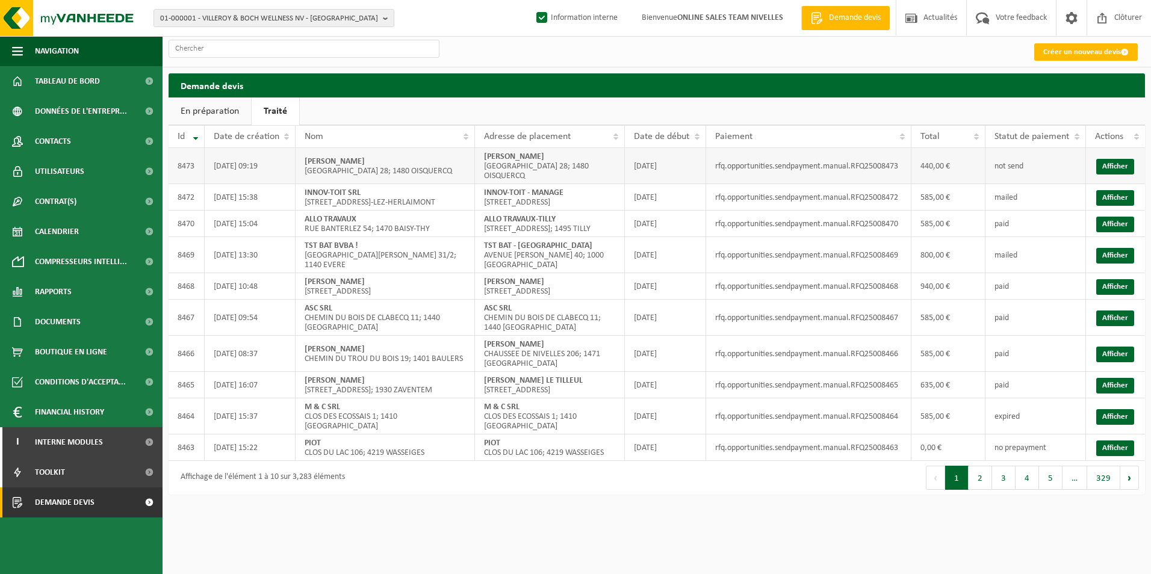
click at [580, 158] on td "D'ANGELANTONIO DANTE RUE DU CANAL 28; 1480 OISQUERCQ" at bounding box center [550, 166] width 150 height 36
copy strong "[PERSON_NAME]"
click at [60, 503] on span "Demande devis" at bounding box center [65, 503] width 60 height 30
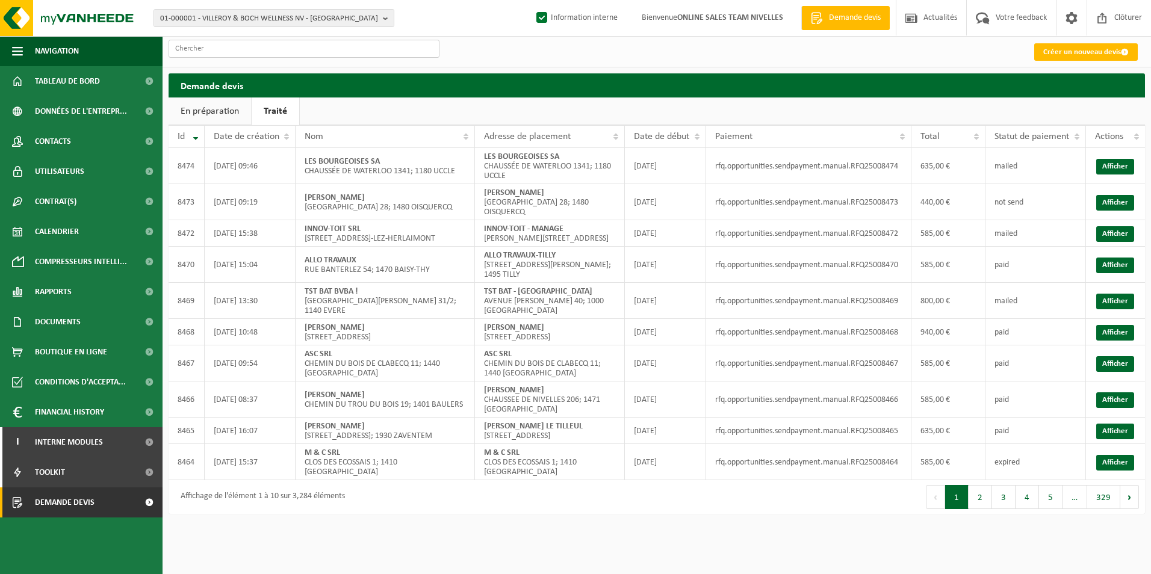
click at [260, 57] on input "text" at bounding box center [304, 49] width 271 height 18
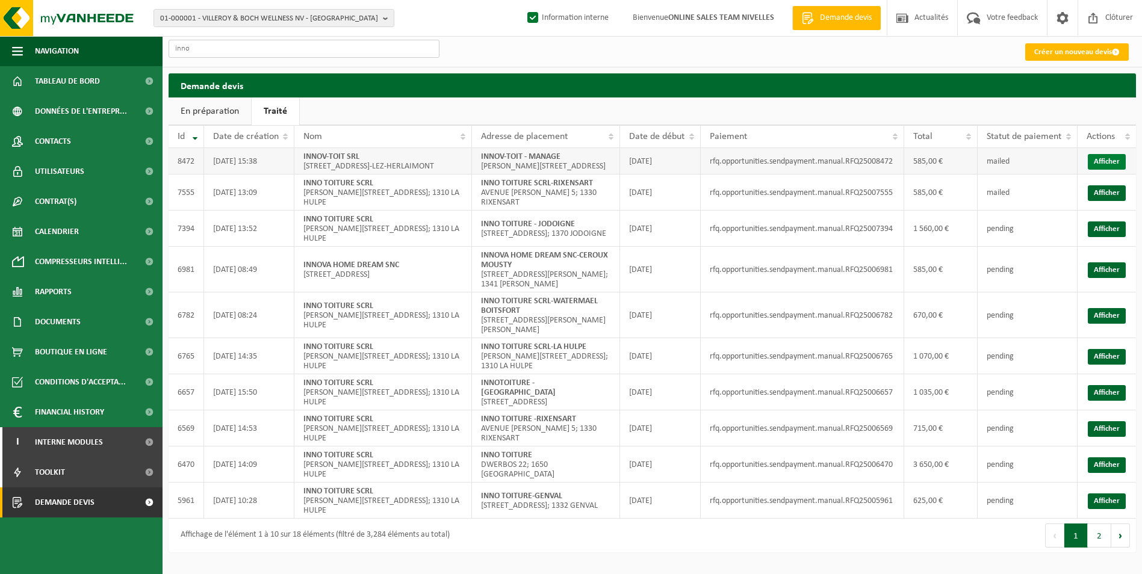
type input "inno"
click at [1111, 169] on link "Afficher" at bounding box center [1107, 162] width 38 height 16
